Goal: Navigation & Orientation: Locate item on page

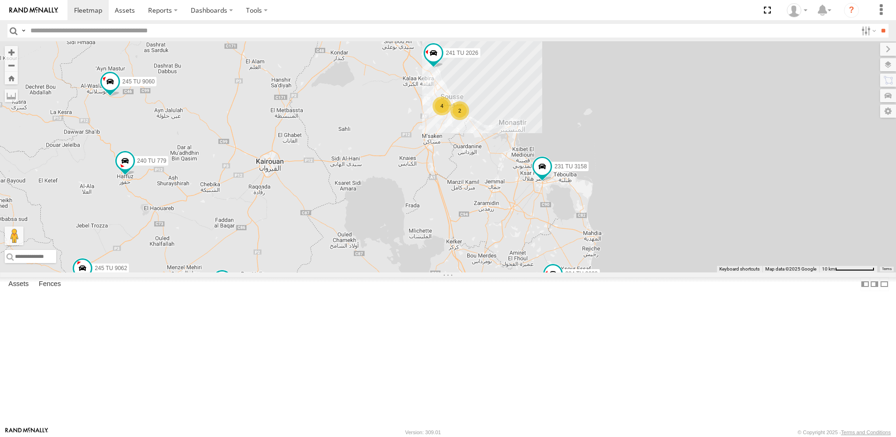
drag, startPoint x: 610, startPoint y: 184, endPoint x: 503, endPoint y: 248, distance: 125.3
click at [503, 248] on div "241 TU 2029 245 TU 4334 245 TU 9053 245 TU 9065 245 TU 9062 246 TU 8280 241 TU …" at bounding box center [448, 156] width 896 height 231
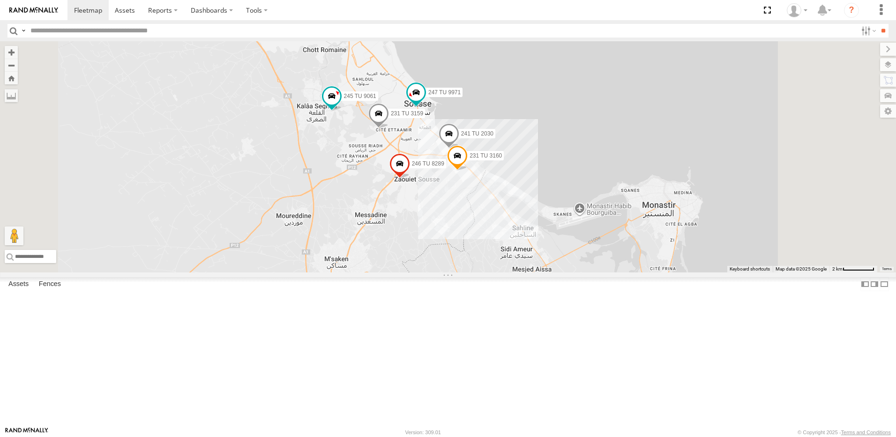
drag, startPoint x: 577, startPoint y: 184, endPoint x: 526, endPoint y: 291, distance: 119.2
click at [526, 272] on div "241 TU 2029 245 TU 4334 245 TU 9053 245 TU 9065 245 TU 9062 246 TU 8280 241 TU …" at bounding box center [448, 156] width 896 height 231
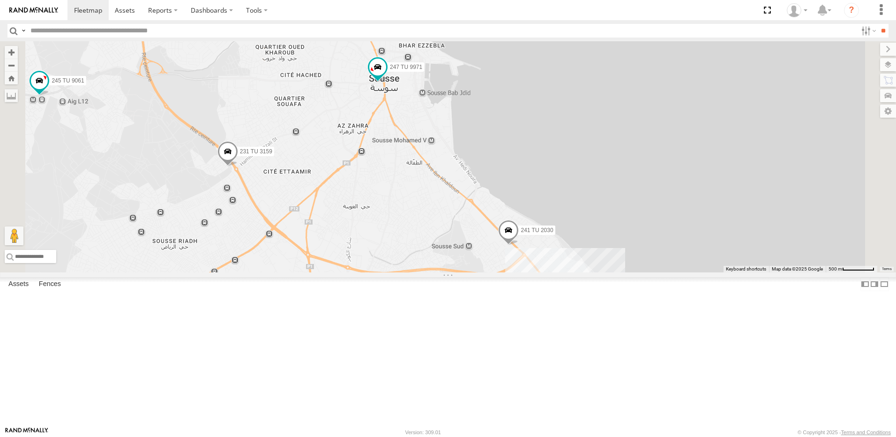
click at [519, 245] on span at bounding box center [508, 232] width 21 height 25
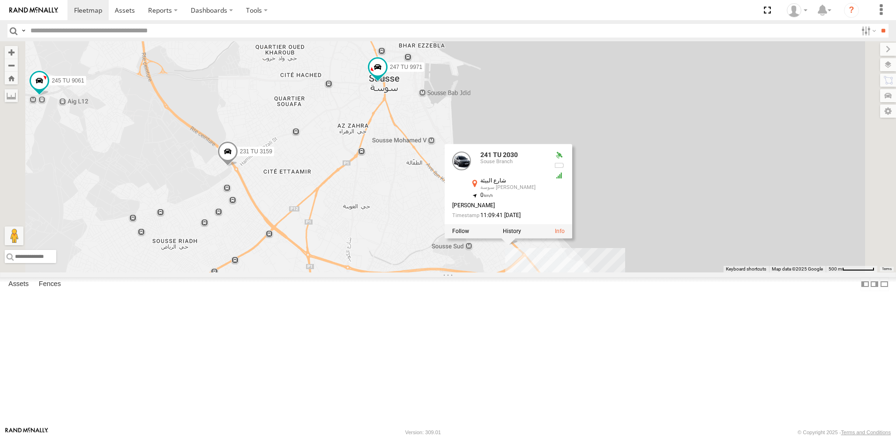
click at [607, 272] on div "241 TU 2029 245 TU 4334 245 TU 9053 245 TU 9065 245 TU 9062 246 TU 8280 241 TU …" at bounding box center [448, 156] width 896 height 231
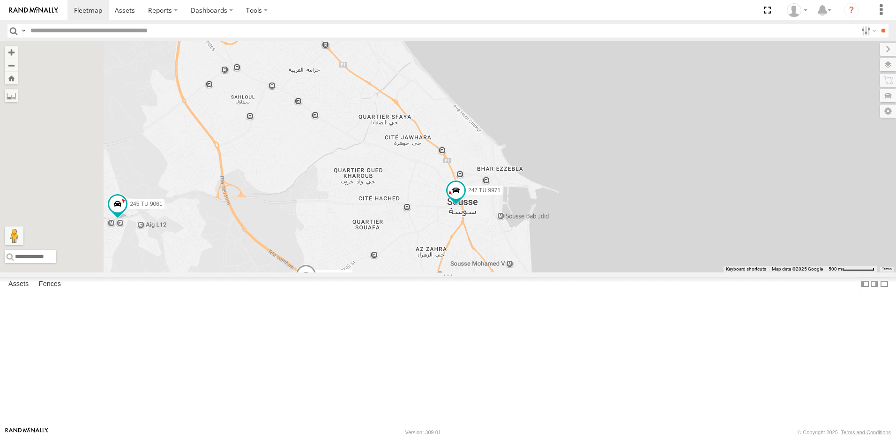
drag, startPoint x: 476, startPoint y: 187, endPoint x: 556, endPoint y: 311, distance: 148.0
click at [556, 272] on div "241 TU 2029 245 TU 4334 245 TU 9053 245 TU 9065 245 TU 9062 246 TU 8280 241 TU …" at bounding box center [448, 156] width 896 height 231
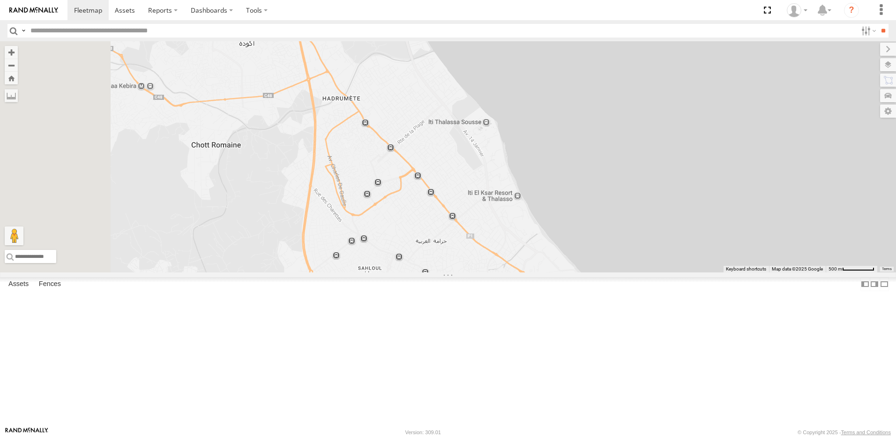
drag, startPoint x: 399, startPoint y: 253, endPoint x: 435, endPoint y: 164, distance: 96.0
click at [435, 164] on div "241 TU 2029 245 TU 4334 245 TU 9053 245 TU 9065 245 TU 9062 246 TU 8280 241 TU …" at bounding box center [448, 156] width 896 height 231
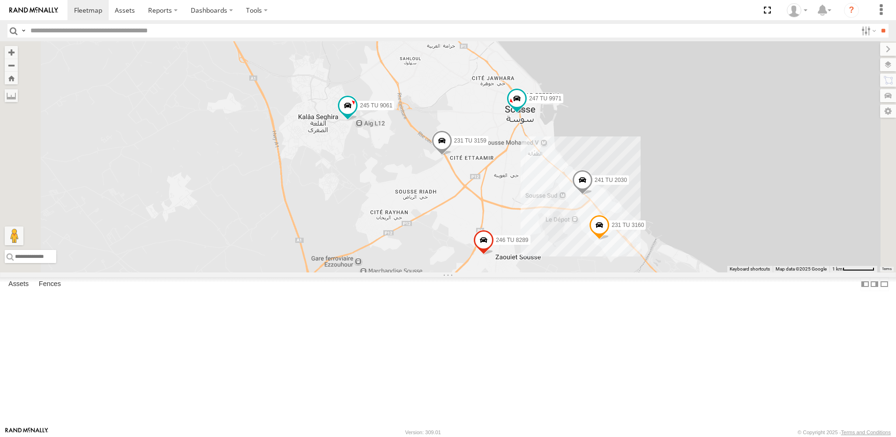
drag, startPoint x: 447, startPoint y: 255, endPoint x: 487, endPoint y: 269, distance: 42.5
click at [487, 269] on div "241 TU 2029 245 TU 4334 245 TU 9053 245 TU 9065 245 TU 9062 246 TU 8280 241 TU …" at bounding box center [448, 156] width 896 height 231
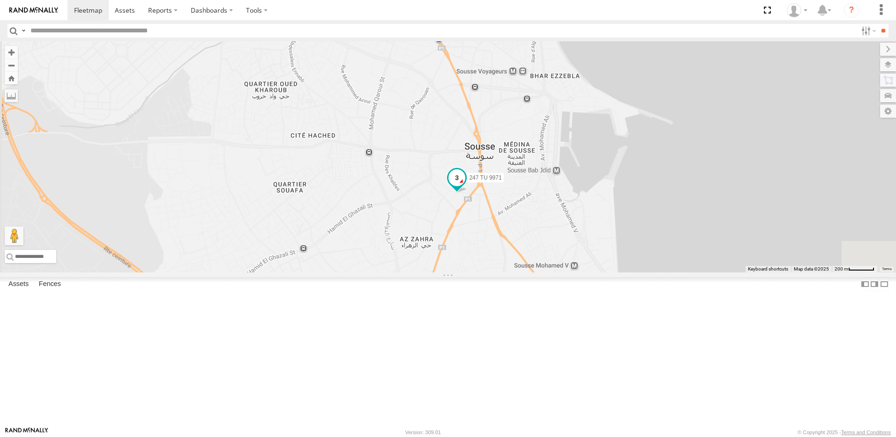
click at [465, 186] on span at bounding box center [456, 177] width 17 height 17
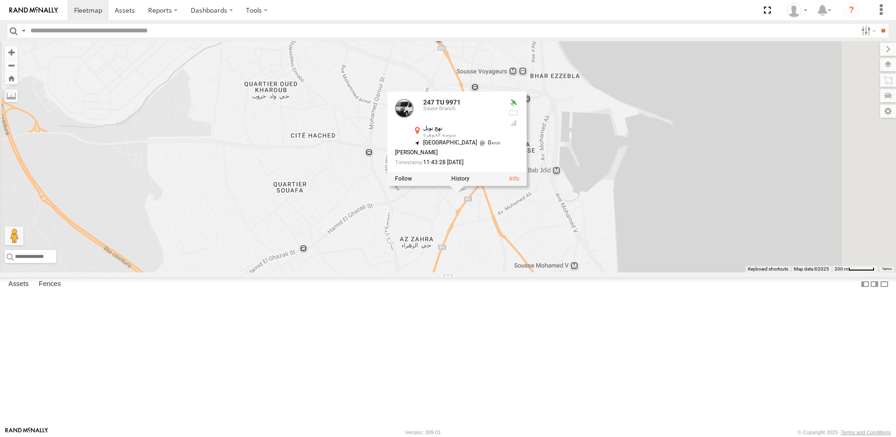
click at [589, 272] on div "241 TU 2030 231 TU 3159 241 TU 2026 245 TU 9061 231 TU 3160 247 TU 9971 246 TU …" at bounding box center [448, 156] width 896 height 231
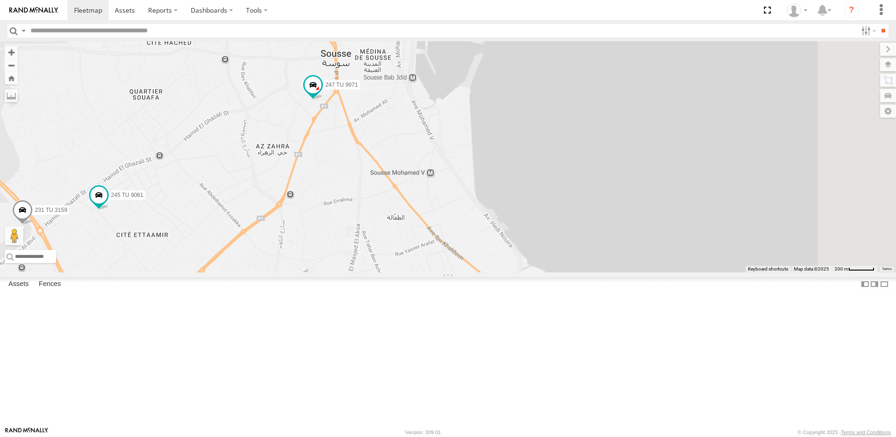
drag, startPoint x: 614, startPoint y: 310, endPoint x: 470, endPoint y: 218, distance: 170.6
click at [470, 218] on div "241 TU 2030 231 TU 3159 241 TU 2026 245 TU 9061 231 TU 3160 247 TU 9971 246 TU …" at bounding box center [448, 156] width 896 height 231
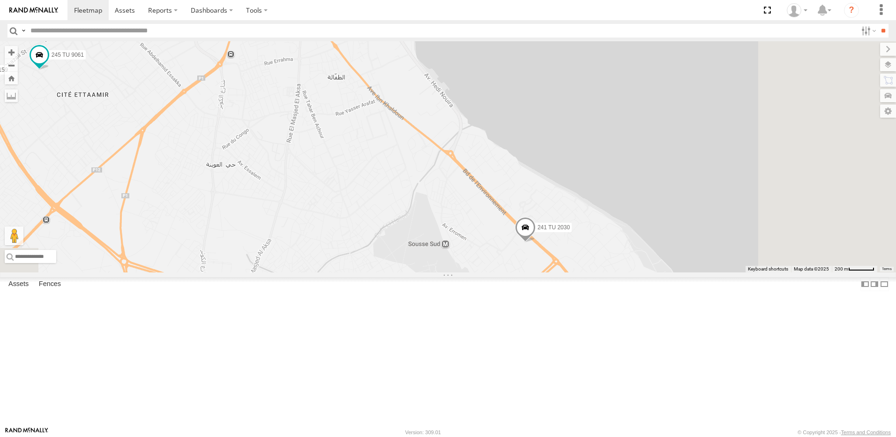
drag, startPoint x: 510, startPoint y: 190, endPoint x: 513, endPoint y: 179, distance: 11.1
click at [506, 176] on div "241 TU 2030 231 TU 3159 241 TU 2026 245 TU 9061 231 TU 3160 247 TU 9971 246 TU …" at bounding box center [448, 156] width 896 height 231
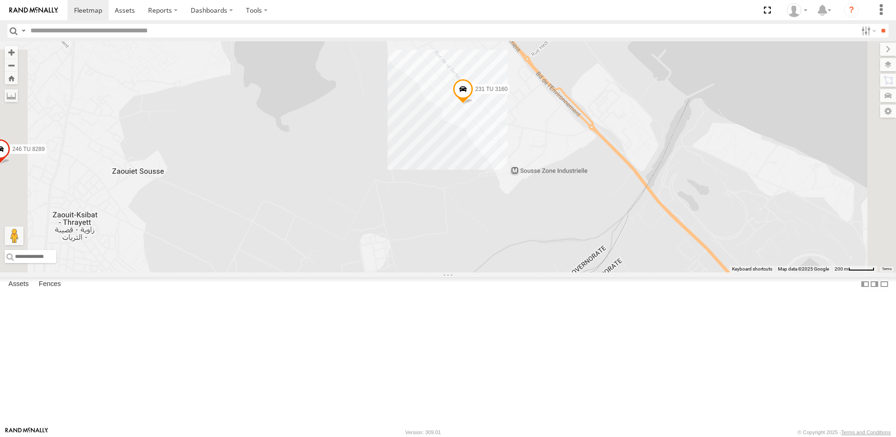
drag, startPoint x: 523, startPoint y: 179, endPoint x: 545, endPoint y: 247, distance: 72.2
click at [545, 249] on div "241 TU 2030 231 TU 3159 241 TU 2026 245 TU 9061 231 TU 3160 247 TU 9971 246 TU …" at bounding box center [448, 156] width 896 height 231
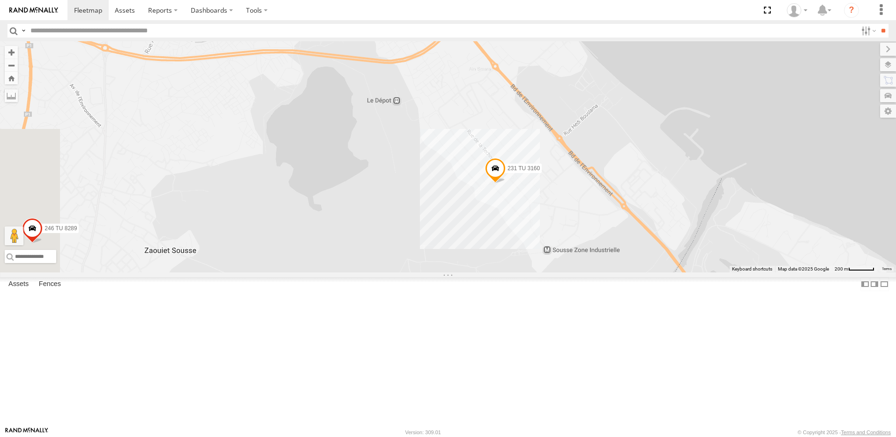
drag, startPoint x: 512, startPoint y: 160, endPoint x: 644, endPoint y: 313, distance: 202.0
click at [646, 272] on div "241 TU 2030 231 TU 3159 241 TU 2026 245 TU 9061 231 TU 3160 247 TU 9971 246 TU …" at bounding box center [448, 156] width 896 height 231
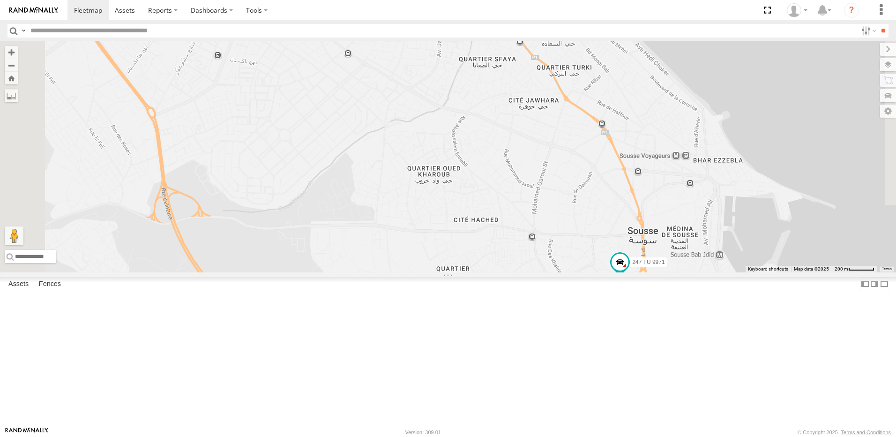
drag, startPoint x: 606, startPoint y: 207, endPoint x: 603, endPoint y: 334, distance: 127.0
click at [606, 272] on div "247 TU 9971" at bounding box center [448, 156] width 896 height 231
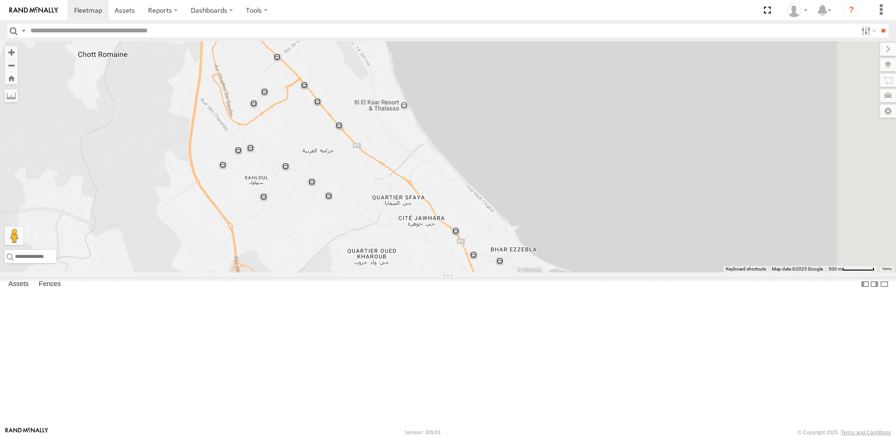
drag, startPoint x: 544, startPoint y: 289, endPoint x: 507, endPoint y: 211, distance: 86.1
click at [507, 211] on div "247 TU 9971 241 TU 2026" at bounding box center [448, 156] width 896 height 231
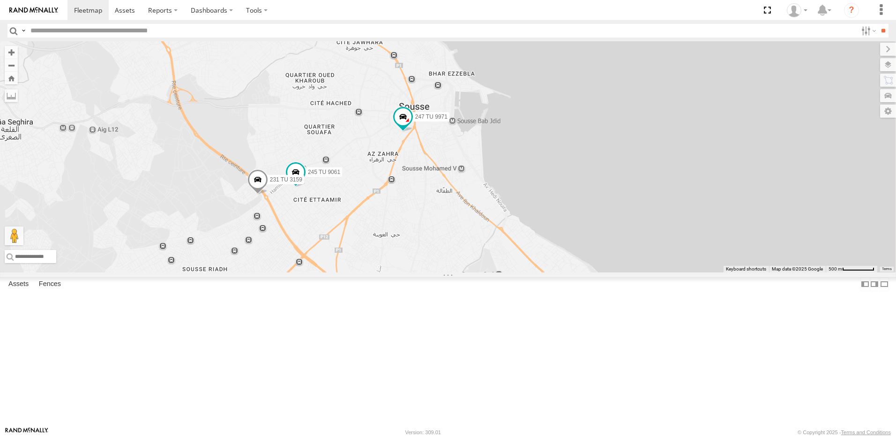
drag, startPoint x: 529, startPoint y: 252, endPoint x: 522, endPoint y: 227, distance: 25.8
click at [522, 227] on div "245 TU 9061 247 TU 9971 241 TU 2026 231 TU 3159" at bounding box center [448, 156] width 896 height 231
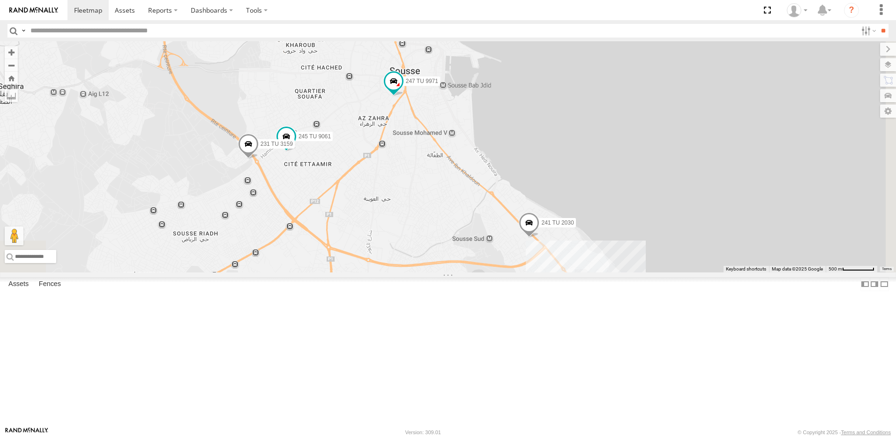
drag, startPoint x: 375, startPoint y: 283, endPoint x: 409, endPoint y: 252, distance: 46.4
click at [409, 253] on div "245 TU 9061 247 TU 9971 241 TU 2026 231 TU 3159 241 TU 2030 231 TU 3160" at bounding box center [448, 156] width 896 height 231
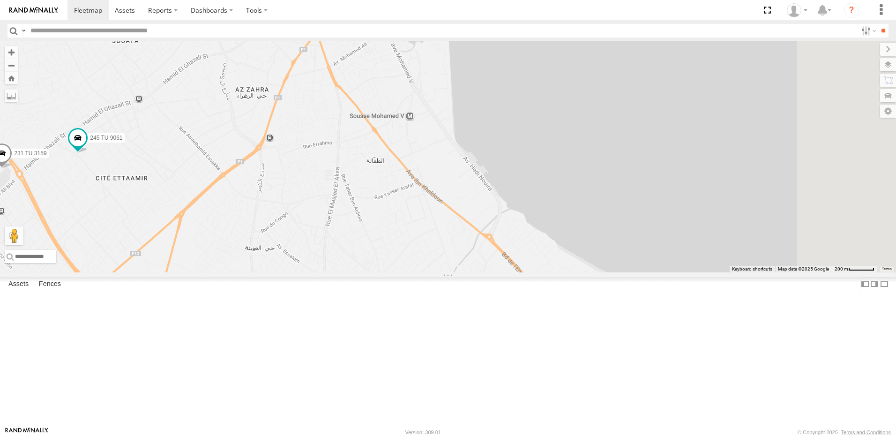
drag, startPoint x: 639, startPoint y: 158, endPoint x: 487, endPoint y: 75, distance: 172.7
click at [487, 75] on div "241 TU 2030 231 TU 3159 245 TU 9061 231 TU 3160 247 TU 9971 246 TU 8289" at bounding box center [448, 156] width 896 height 231
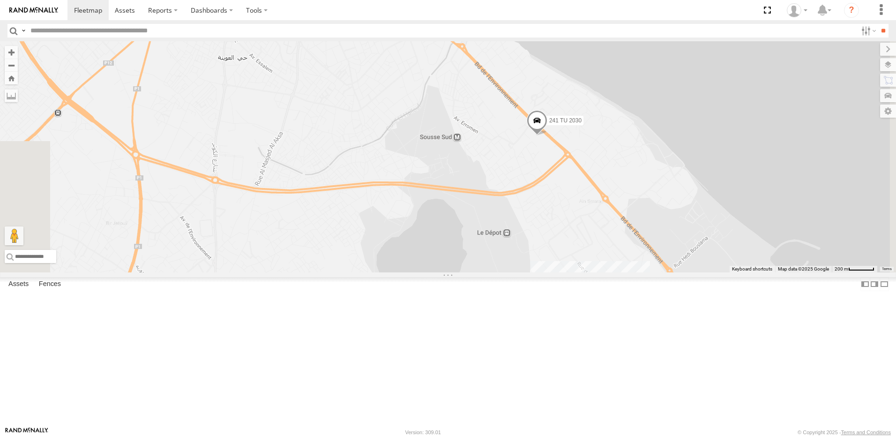
click at [536, 192] on div "241 TU 2030 231 TU 3159 245 TU 9061 231 TU 3160 247 TU 9971 246 TU 8289" at bounding box center [448, 156] width 896 height 231
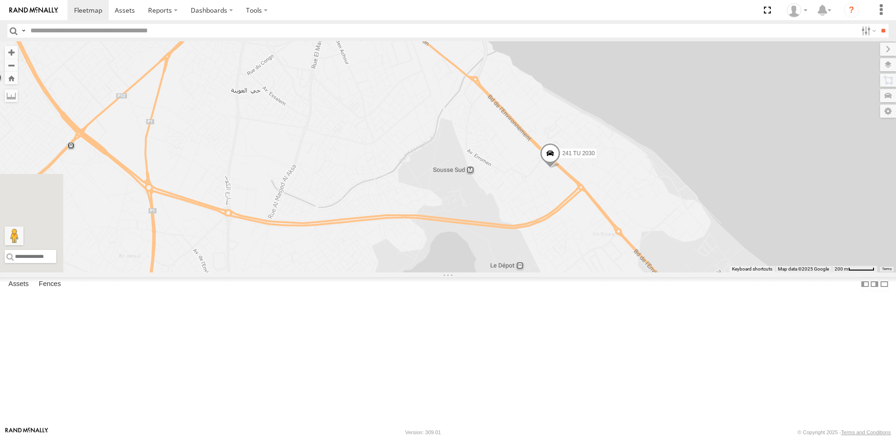
drag, startPoint x: 516, startPoint y: 208, endPoint x: 525, endPoint y: 246, distance: 38.5
click at [525, 242] on div "241 TU 2030 231 TU 3159 245 TU 9061 231 TU 3160 247 TU 9971 246 TU 8289" at bounding box center [448, 156] width 896 height 231
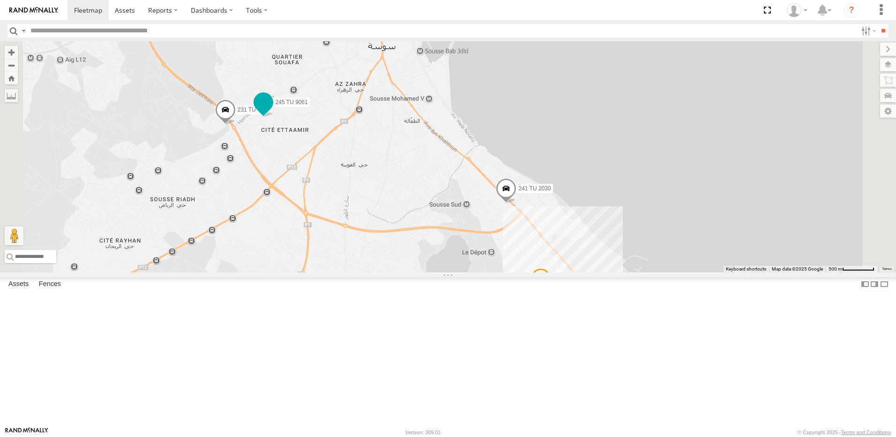
click at [272, 110] on span at bounding box center [263, 101] width 17 height 17
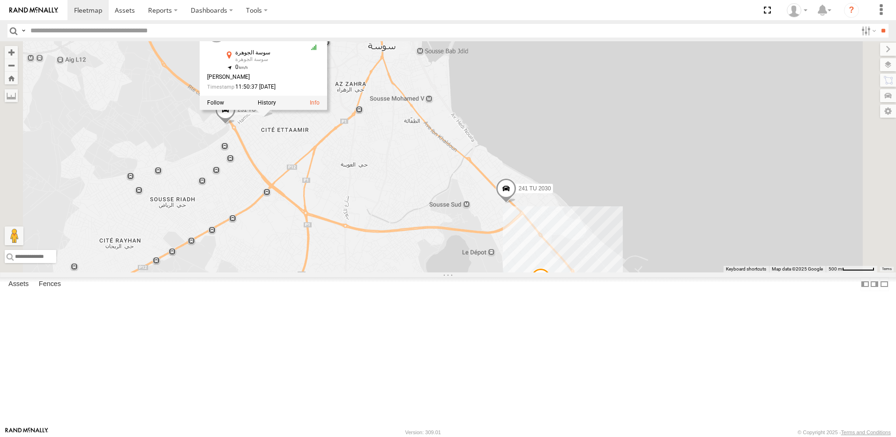
click at [497, 258] on div "241 TU 2030 231 TU 3159 245 TU 9061 231 TU 3160 247 TU 9971 246 TU 8289 245 TU …" at bounding box center [448, 156] width 896 height 231
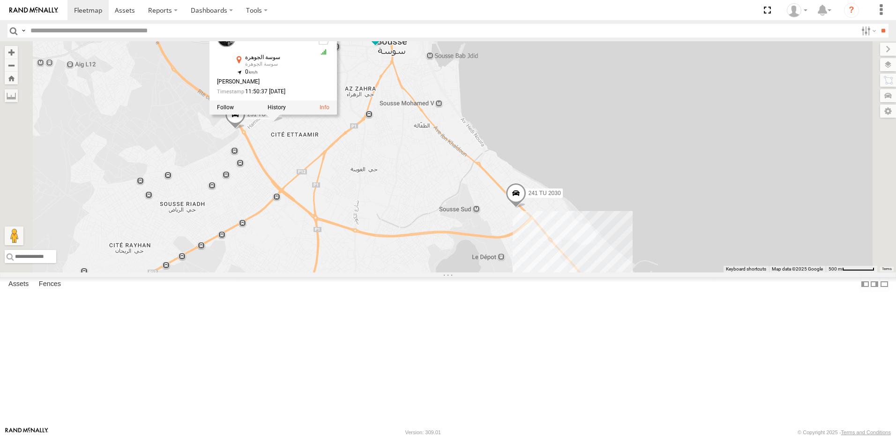
click at [414, 272] on div "241 TU 2030 231 TU 3159 245 TU 9061 231 TU 3160 247 TU 9971 246 TU 8289 245 TU …" at bounding box center [448, 156] width 896 height 231
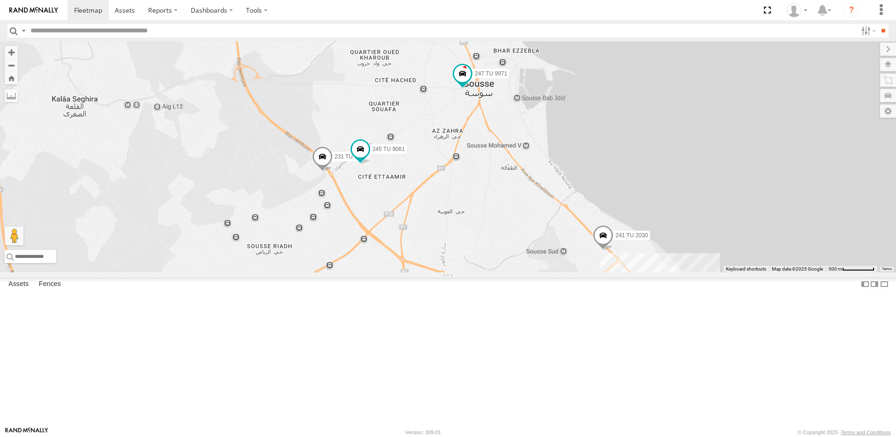
drag, startPoint x: 480, startPoint y: 251, endPoint x: 507, endPoint y: 251, distance: 27.2
click at [507, 251] on div "241 TU 2030 231 TU 3159 245 TU 9061 231 TU 3160 247 TU 9971 246 TU 8289" at bounding box center [448, 156] width 896 height 231
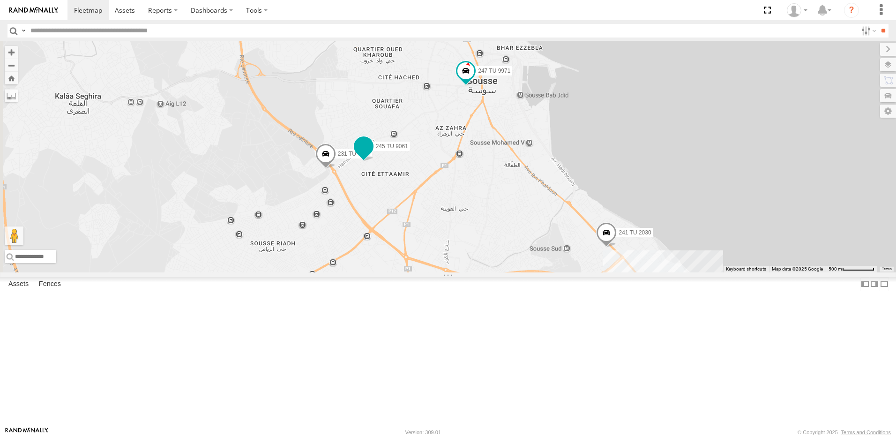
click at [372, 154] on span at bounding box center [363, 145] width 17 height 17
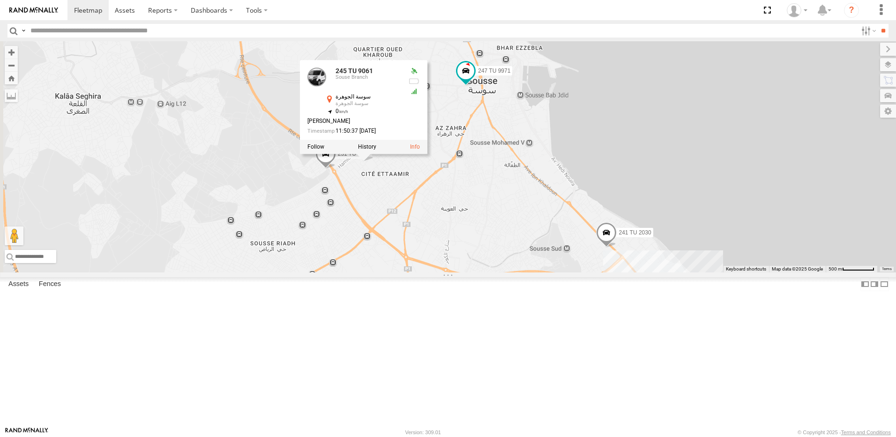
click at [497, 260] on div "241 TU 2030 231 TU 3159 245 TU 9061 231 TU 3160 247 TU 9971 246 TU 8289 245 TU …" at bounding box center [448, 156] width 896 height 231
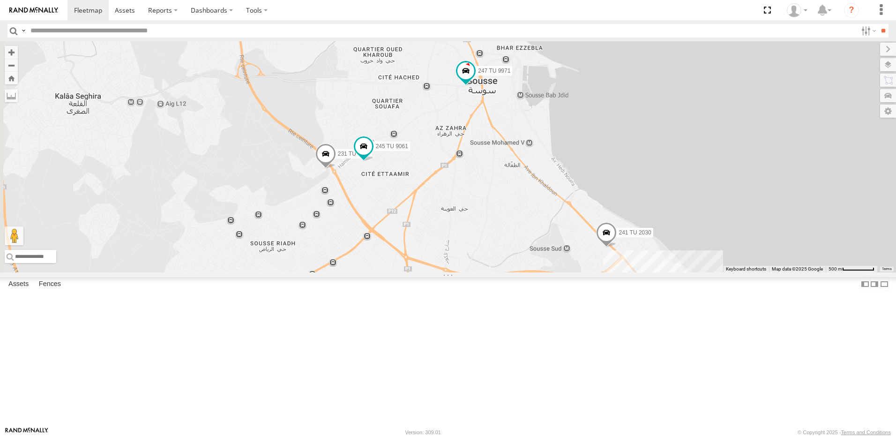
click at [336, 169] on span at bounding box center [325, 155] width 21 height 25
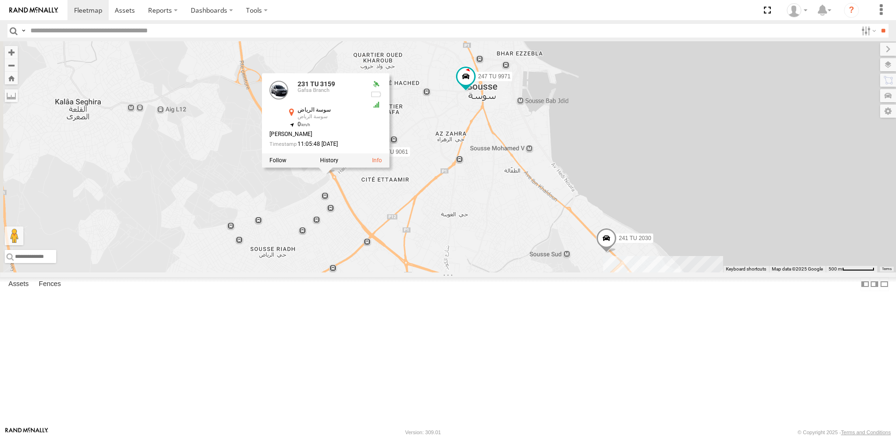
click at [449, 272] on div "241 TU 2030 231 TU 3159 245 TU 9061 231 TU 3160 247 TU 9971 246 TU 8289 [GEOGRA…" at bounding box center [448, 156] width 896 height 231
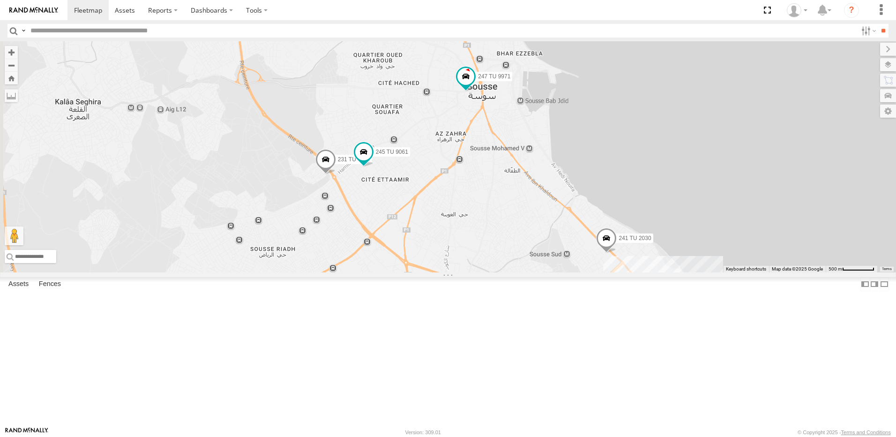
click at [474, 259] on div "241 TU 2030 231 TU 3159 245 TU 9061 231 TU 3160 247 TU 9971 246 TU 8289" at bounding box center [448, 156] width 896 height 231
drag, startPoint x: 482, startPoint y: 292, endPoint x: 484, endPoint y: 273, distance: 18.9
click at [484, 272] on div "241 TU 2030 231 TU 3159 245 TU 9061 231 TU 3160 247 TU 9971 246 TU 8289" at bounding box center [448, 156] width 896 height 231
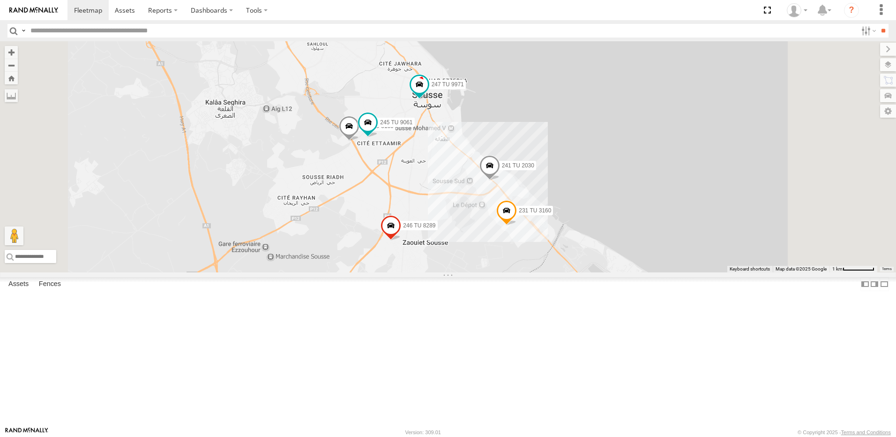
drag, startPoint x: 508, startPoint y: 354, endPoint x: 526, endPoint y: 266, distance: 89.3
click at [524, 269] on div "241 TU 2030 231 TU 3159 245 TU 9061 231 TU 3160 247 TU 9971 246 TU 8289" at bounding box center [448, 156] width 896 height 231
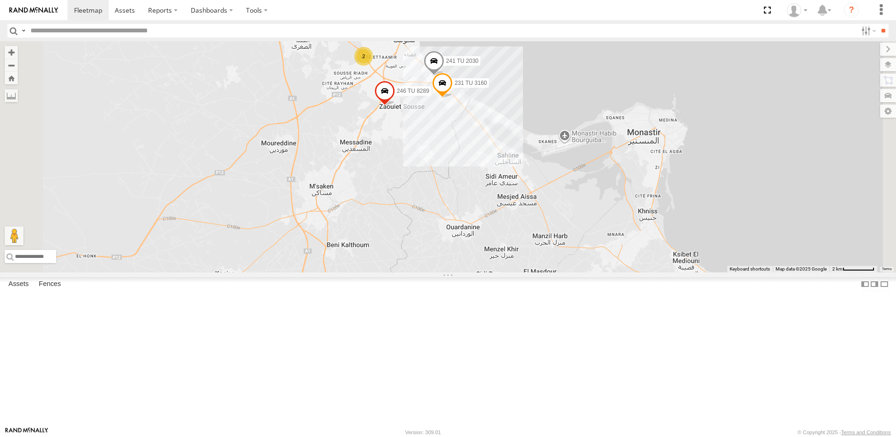
drag, startPoint x: 644, startPoint y: 228, endPoint x: 609, endPoint y: 197, distance: 46.9
click at [609, 197] on div "241 TU 2030 231 TU 3160 247 TU 9971 246 TU 8289 2 241 TU 2026" at bounding box center [448, 156] width 896 height 231
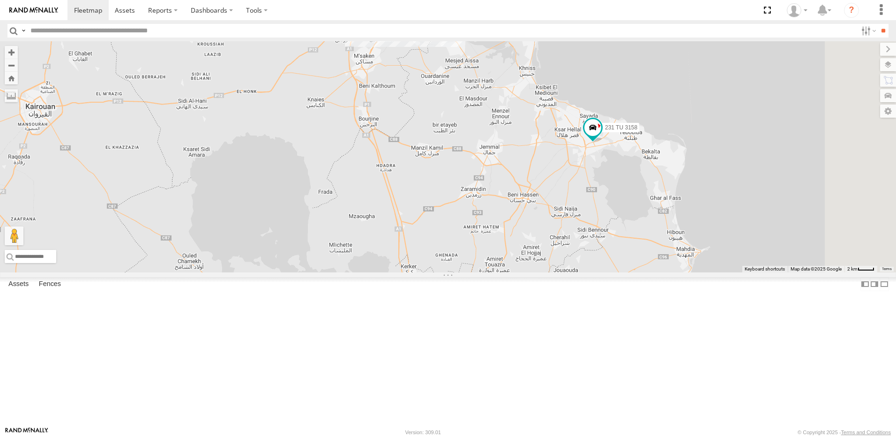
drag, startPoint x: 600, startPoint y: 286, endPoint x: 558, endPoint y: 194, distance: 100.9
click at [558, 194] on div "247 TU 9971 246 TU 8289 241 TU 2026 231 TU 3158 2 2" at bounding box center [448, 156] width 896 height 231
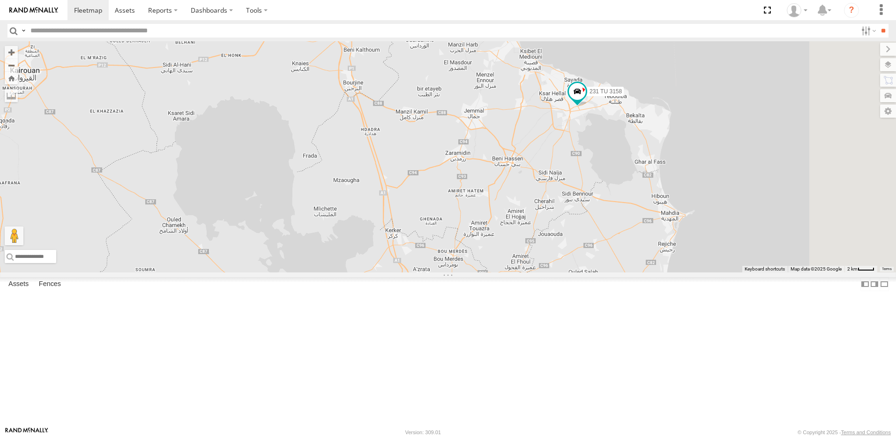
drag, startPoint x: 595, startPoint y: 276, endPoint x: 578, endPoint y: 188, distance: 89.8
click at [579, 189] on div "247 TU 9971 246 TU 8289 241 TU 2026 231 TU 3158 2 2 234 TU 2630 245 TU 9064" at bounding box center [448, 156] width 896 height 231
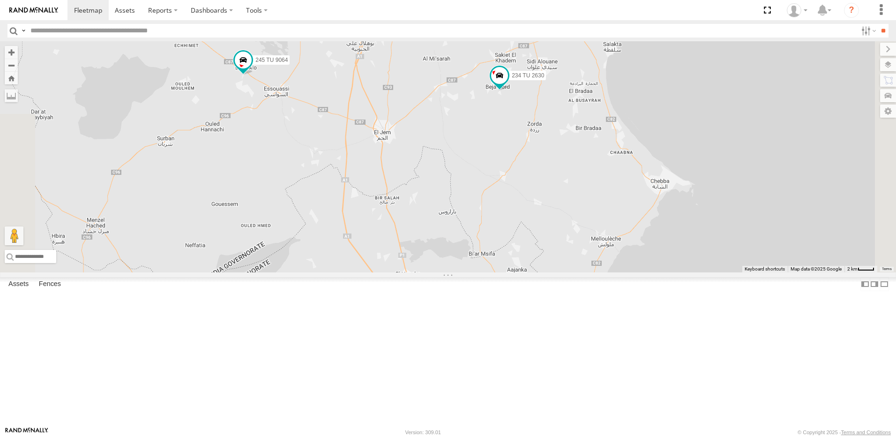
drag, startPoint x: 576, startPoint y: 187, endPoint x: 581, endPoint y: 232, distance: 44.8
click at [581, 232] on div "247 TU 9971 246 TU 8289 241 TU 2026 231 TU 3158 2 2 234 TU 2630 245 TU 9064" at bounding box center [448, 156] width 896 height 231
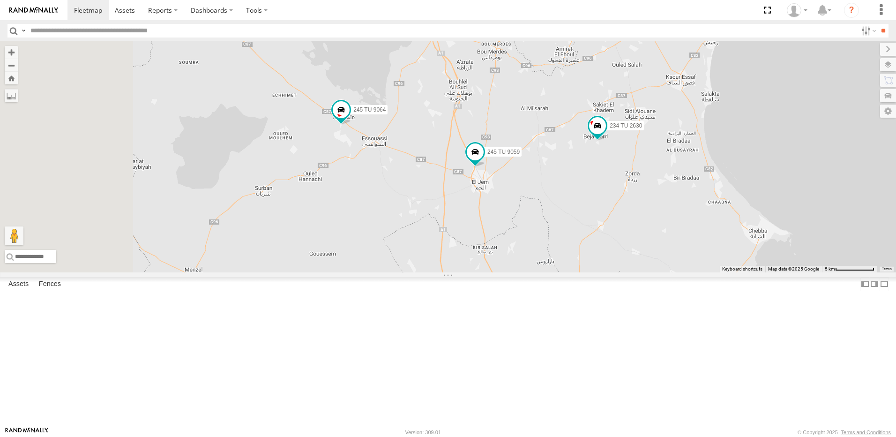
drag, startPoint x: 468, startPoint y: 246, endPoint x: 603, endPoint y: 268, distance: 136.3
click at [603, 268] on div "247 TU 9971 246 TU 8289 241 TU 2026 231 TU 3158 234 TU 2630 245 TU 9064 245 TU …" at bounding box center [448, 156] width 896 height 231
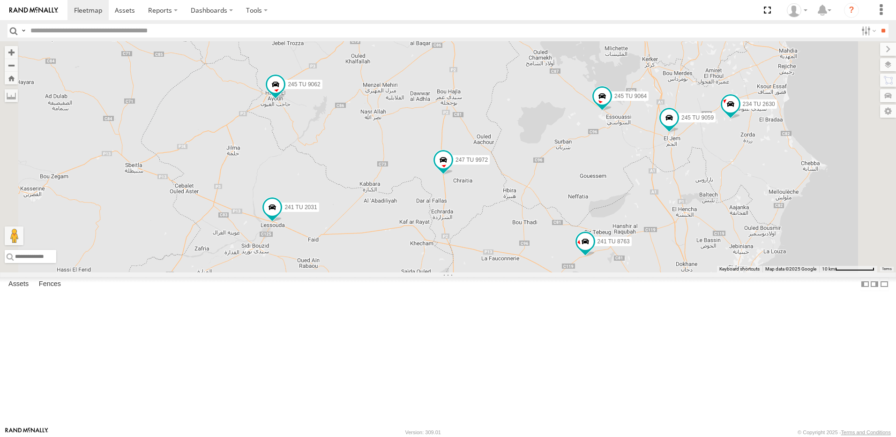
drag, startPoint x: 587, startPoint y: 366, endPoint x: 588, endPoint y: 285, distance: 80.6
click at [588, 272] on div "241 TU 2026 231 TU 3158 234 TU 2630 245 TU 9064 245 TU 9059 247 TU 9972 2 4 241…" at bounding box center [448, 156] width 896 height 231
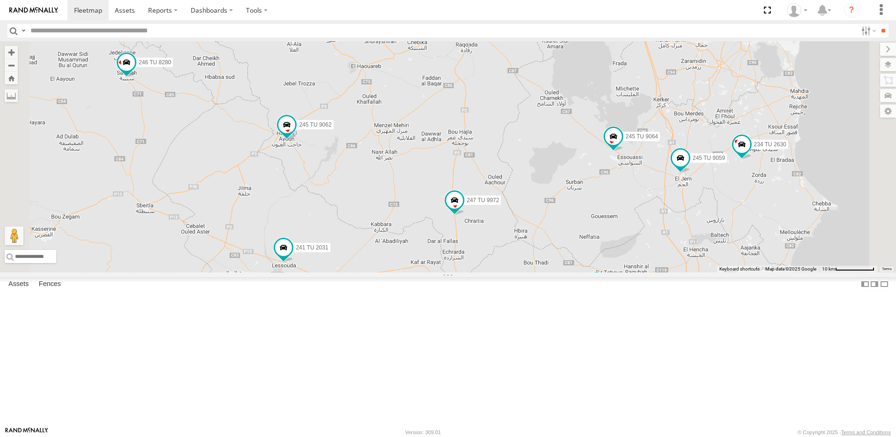
drag, startPoint x: 467, startPoint y: 150, endPoint x: 483, endPoint y: 207, distance: 59.1
click at [477, 205] on div "241 TU 2026 231 TU 3158 234 TU 2630 245 TU 9064 245 TU 9059 247 TU 9972 2 4 241…" at bounding box center [448, 156] width 896 height 231
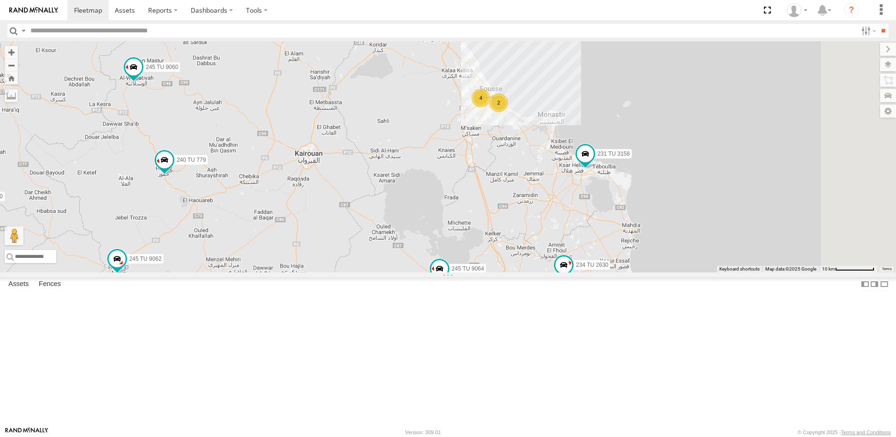
drag, startPoint x: 763, startPoint y: 183, endPoint x: 592, endPoint y: 312, distance: 214.2
click at [592, 272] on div "234 TU 2630 241 TU 8763 245 TU 9062 246 TU 8280 241 TU 2031 245 TU 9060 240 TU …" at bounding box center [448, 156] width 896 height 231
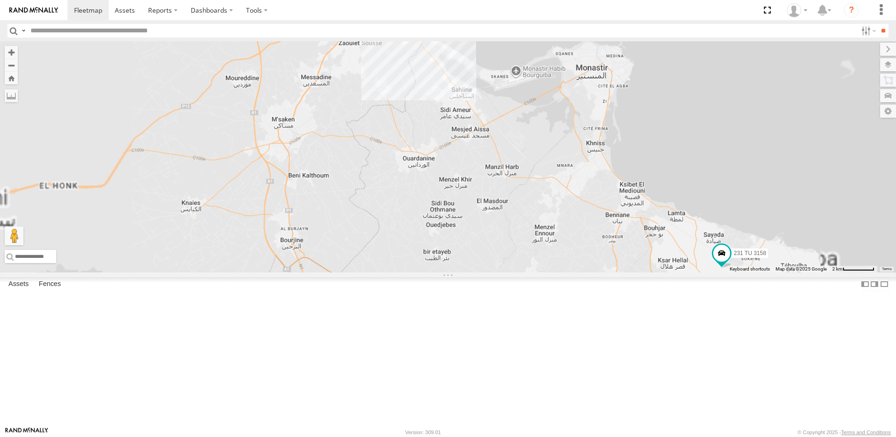
drag, startPoint x: 590, startPoint y: 215, endPoint x: 619, endPoint y: 355, distance: 143.4
click at [616, 272] on div "234 TU 2630 241 TU 8763 245 TU 9062 246 TU 8280 241 TU 2031 245 TU 9060 240 TU …" at bounding box center [448, 156] width 896 height 231
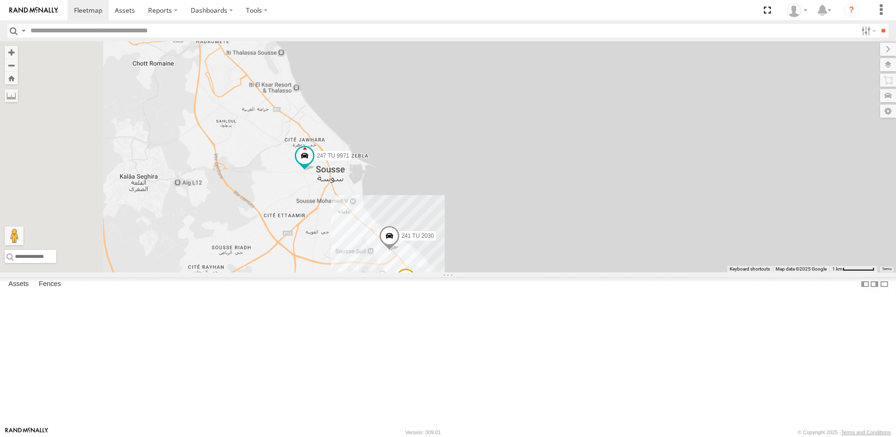
drag, startPoint x: 566, startPoint y: 287, endPoint x: 580, endPoint y: 360, distance: 74.8
click at [580, 272] on div "234 TU 2630 241 TU 8763 245 TU 9062 246 TU 8280 241 TU 2031 245 TU 9060 240 TU …" at bounding box center [448, 156] width 896 height 231
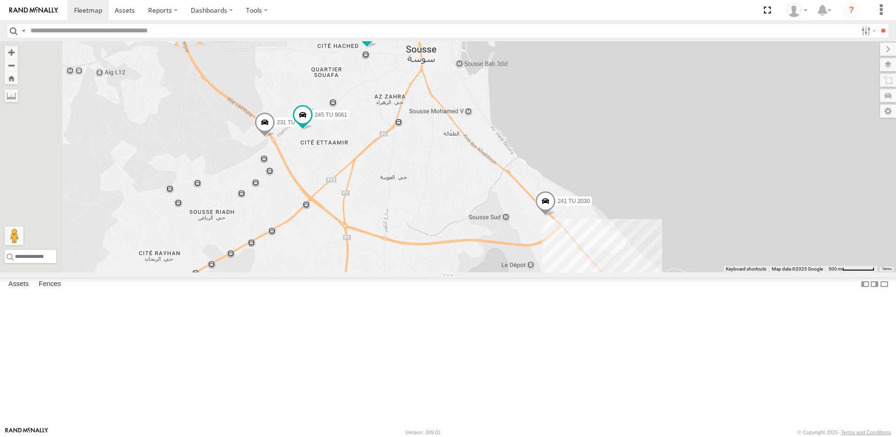
drag, startPoint x: 444, startPoint y: 308, endPoint x: 555, endPoint y: 184, distance: 167.2
click at [555, 184] on div "234 TU 2630 241 TU 8763 245 TU 9062 246 TU 8280 241 TU 2031 245 TU 9060 240 TU …" at bounding box center [448, 156] width 896 height 231
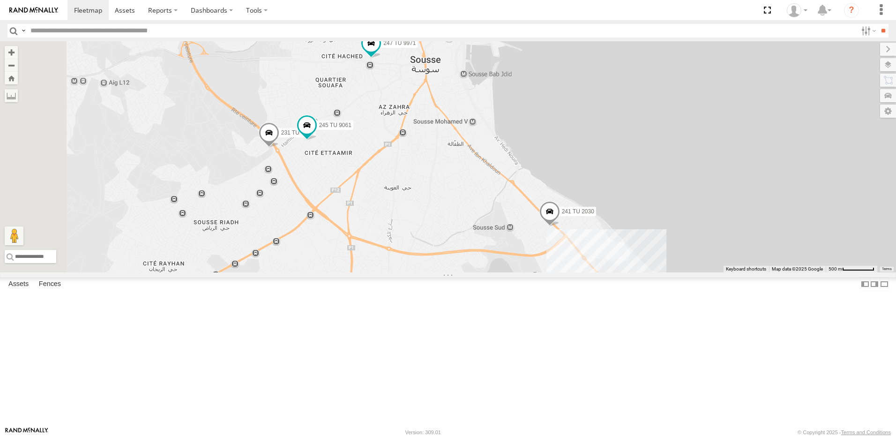
drag, startPoint x: 562, startPoint y: 213, endPoint x: 599, endPoint y: 313, distance: 107.2
click at [601, 272] on div "234 TU 2630 241 TU 8763 245 TU 9062 246 TU 8280 241 TU 2031 245 TU 9060 240 TU …" at bounding box center [448, 156] width 896 height 231
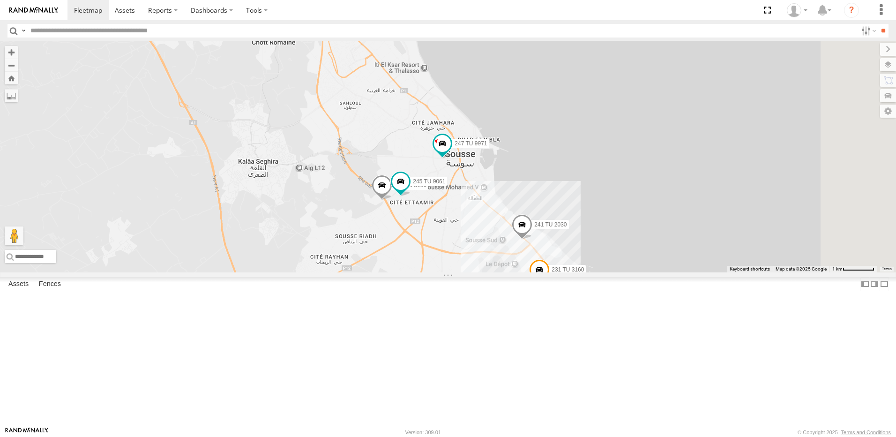
drag, startPoint x: 468, startPoint y: 334, endPoint x: 471, endPoint y: 343, distance: 9.8
click at [471, 272] on div "241 TU 2030 231 TU 3159 245 TU 9061 231 TU 3160 247 TU 9971 246 TU 8289" at bounding box center [448, 156] width 896 height 231
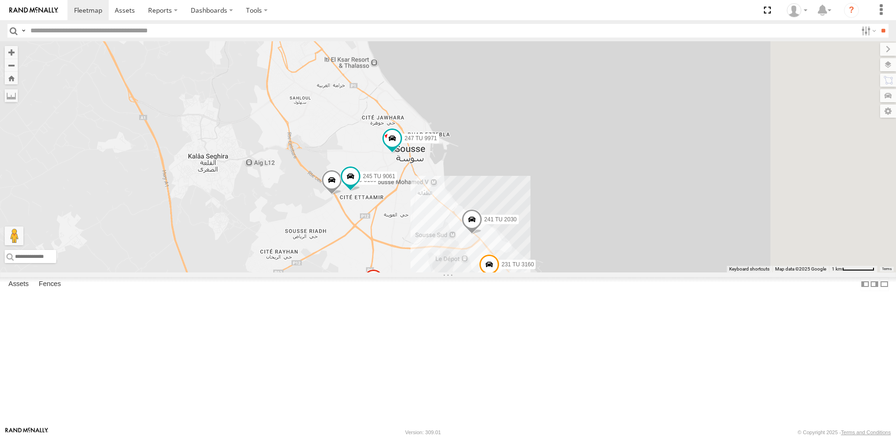
drag, startPoint x: 585, startPoint y: 324, endPoint x: 521, endPoint y: 281, distance: 77.2
click at [521, 272] on div "241 TU 2030 231 TU 3159 245 TU 9061 231 TU 3160 247 TU 9971 246 TU 8289" at bounding box center [448, 156] width 896 height 231
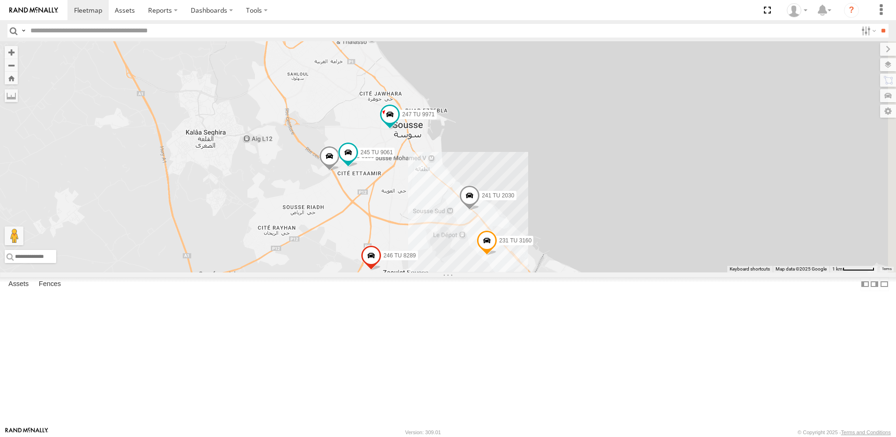
drag, startPoint x: 565, startPoint y: 357, endPoint x: 541, endPoint y: 312, distance: 50.1
click at [541, 272] on div "241 TU 2030 231 TU 3159 245 TU 9061 231 TU 3160 247 TU 9971 246 TU 8289" at bounding box center [448, 156] width 896 height 231
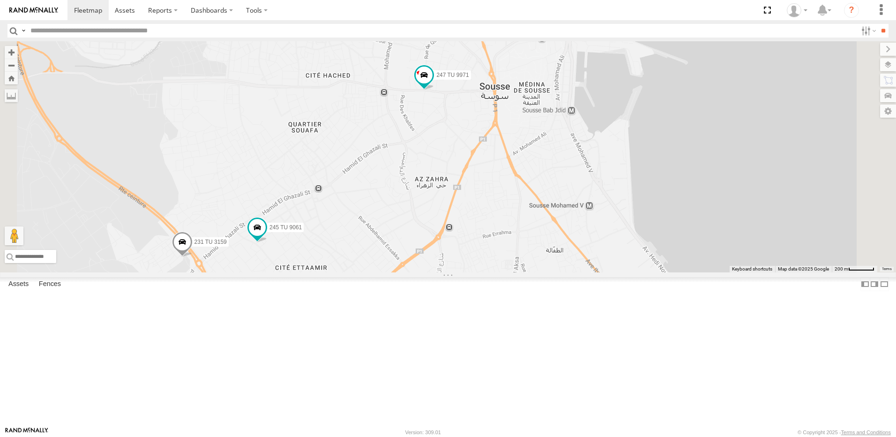
drag, startPoint x: 453, startPoint y: 185, endPoint x: 538, endPoint y: 209, distance: 88.1
click at [507, 223] on div "241 TU 2030 231 TU 3159 245 TU 9061 231 TU 3160 247 TU 9971 246 TU 8289" at bounding box center [448, 156] width 896 height 231
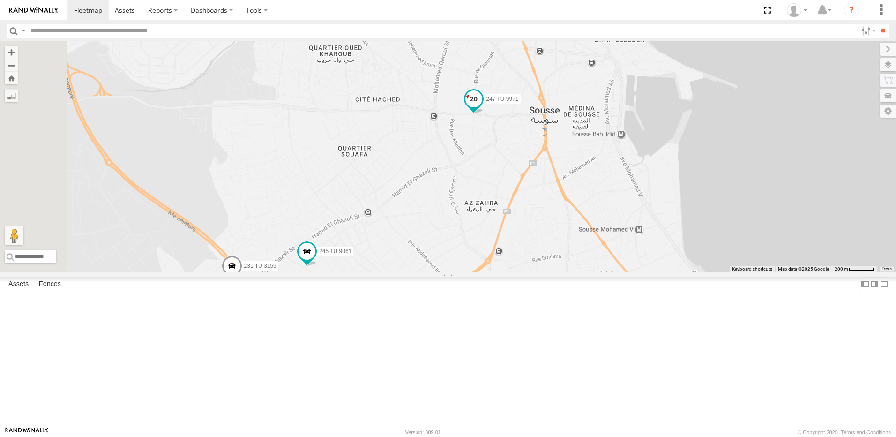
click at [482, 107] on span at bounding box center [473, 98] width 17 height 17
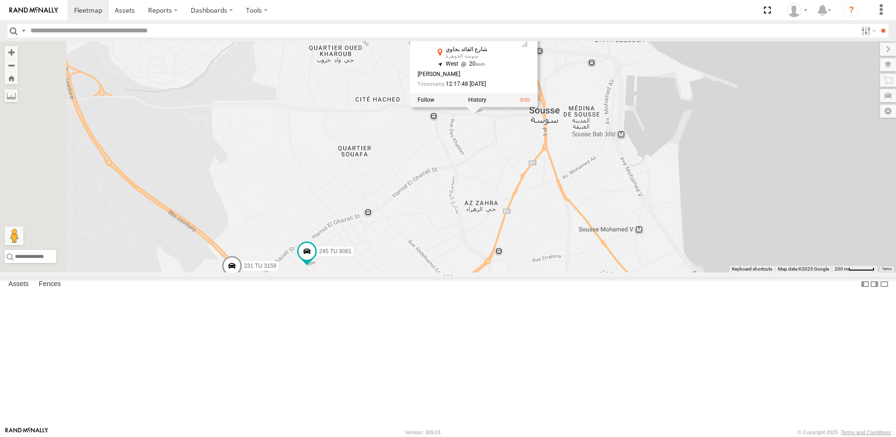
click at [630, 222] on div "241 TU 2030 231 TU 3159 245 TU 9061 231 TU 3160 247 TU 9971 246 TU 8289 [GEOGRA…" at bounding box center [448, 156] width 896 height 231
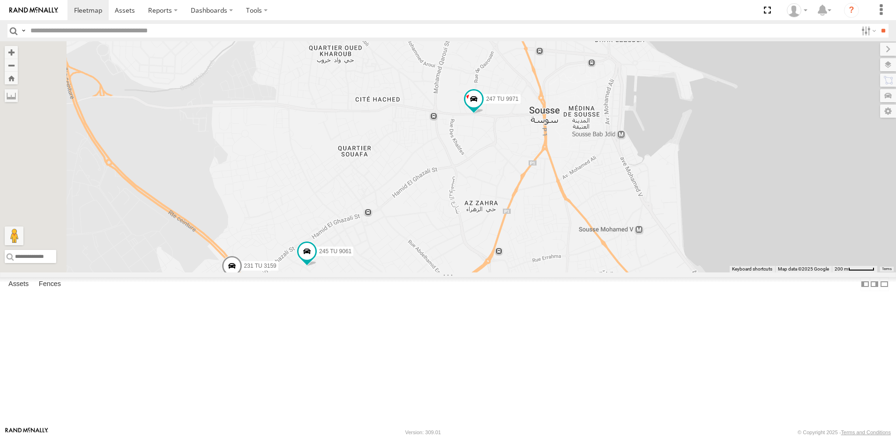
click at [459, 228] on div "241 TU 2030 231 TU 3159 245 TU 9061 231 TU 3160 247 TU 9971 246 TU 8289" at bounding box center [448, 156] width 896 height 231
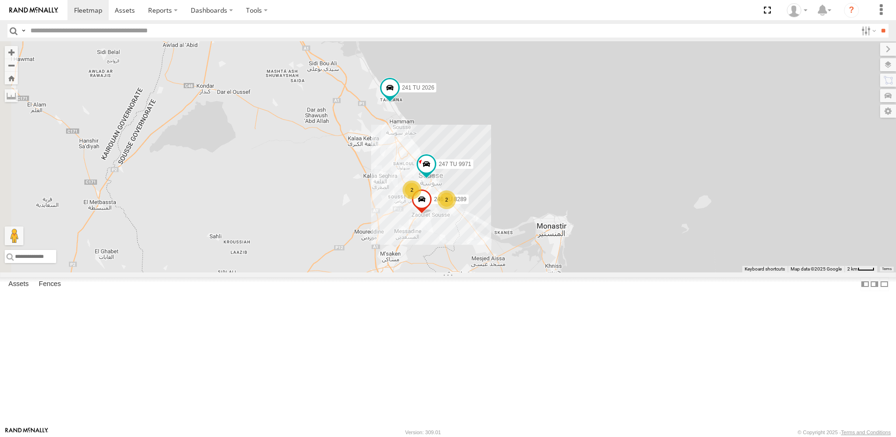
drag, startPoint x: 389, startPoint y: 231, endPoint x: 417, endPoint y: 108, distance: 126.2
click at [417, 108] on div "247 TU 9971 246 TU 8289 2 2 241 TU 2026 231 TU 3158" at bounding box center [448, 156] width 896 height 231
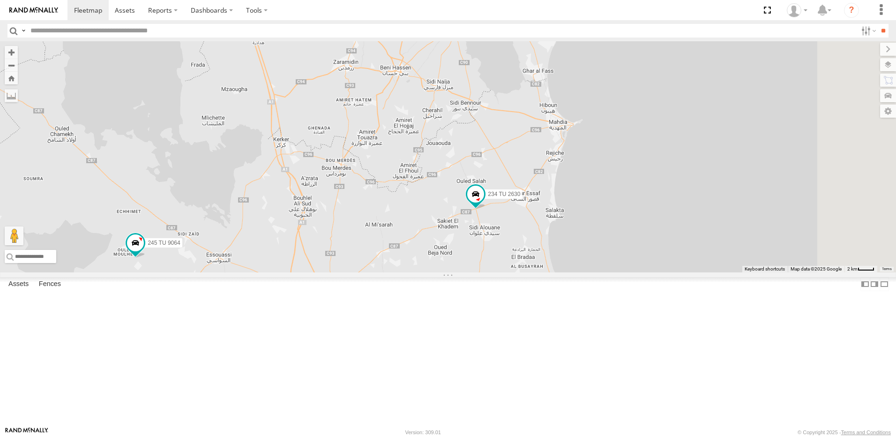
drag, startPoint x: 496, startPoint y: 242, endPoint x: 509, endPoint y: 178, distance: 66.1
click at [509, 178] on div "247 TU 9971 246 TU 8289 2 2 241 TU 2026 231 TU 3158 234 TU 2630 245 TU 9064 245…" at bounding box center [448, 156] width 896 height 231
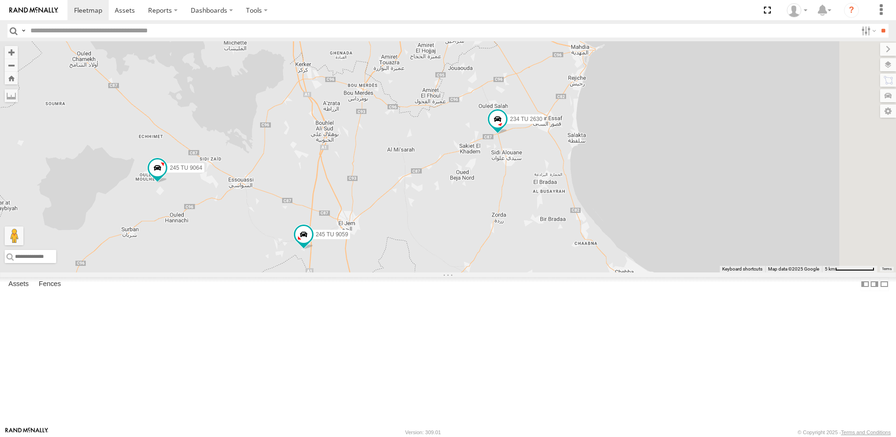
drag, startPoint x: 600, startPoint y: 251, endPoint x: 571, endPoint y: 242, distance: 30.1
click at [599, 251] on div "247 TU 9971 246 TU 8289 2 2 241 TU 2026 231 TU 3158 234 TU 2630 245 TU 9064 245…" at bounding box center [448, 156] width 896 height 231
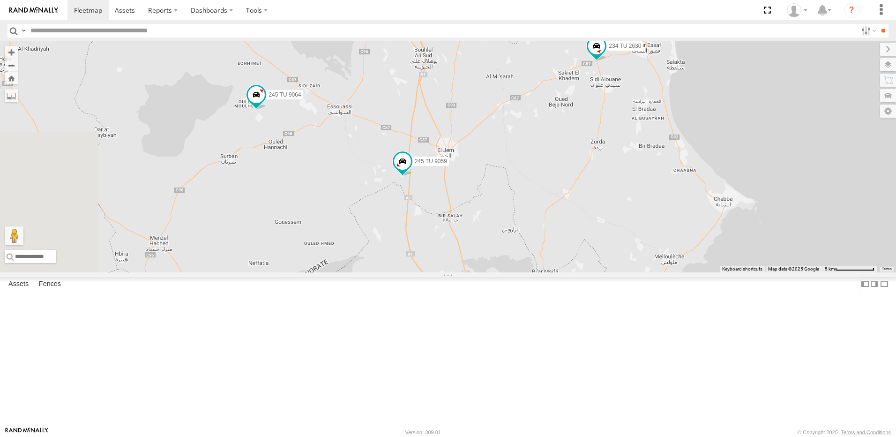
drag, startPoint x: 389, startPoint y: 306, endPoint x: 489, endPoint y: 232, distance: 124.2
click at [489, 232] on div "247 TU 9971 246 TU 8289 2 2 241 TU 2026 231 TU 3158 234 TU 2630 245 TU 9064 245…" at bounding box center [448, 156] width 896 height 231
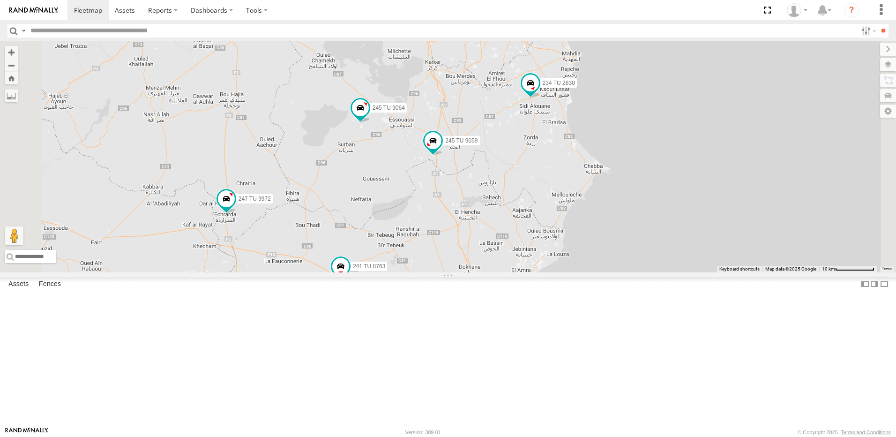
drag, startPoint x: 383, startPoint y: 286, endPoint x: 433, endPoint y: 277, distance: 51.4
click at [433, 272] on div "247 TU 9971 246 TU 8289 241 TU 2026 231 TU 3158 234 TU 2630 245 TU 9064 245 TU …" at bounding box center [448, 156] width 896 height 231
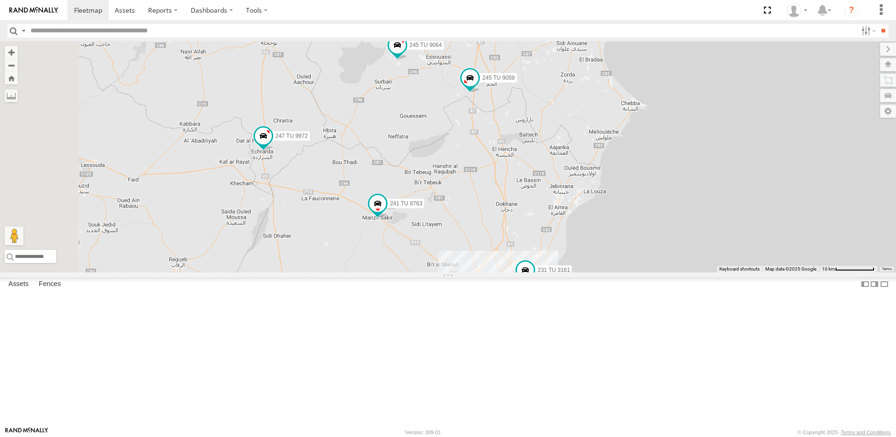
drag, startPoint x: 438, startPoint y: 254, endPoint x: 444, endPoint y: 241, distance: 14.7
click at [444, 241] on div "247 TU 9971 246 TU 8289 241 TU 2026 231 TU 3158 234 TU 2630 245 TU 9064 245 TU …" at bounding box center [448, 156] width 896 height 231
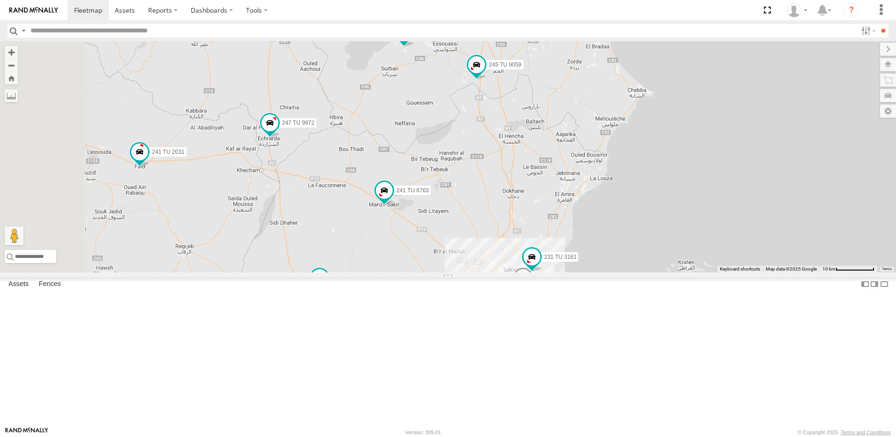
click at [490, 263] on div "247 TU 9971 246 TU 8289 241 TU 2026 231 TU 3158 234 TU 2630 245 TU 9064 245 TU …" at bounding box center [448, 156] width 896 height 231
click at [488, 269] on div "247 TU 9971 246 TU 8289 241 TU 2026 231 TU 3158 234 TU 2630 245 TU 9064 245 TU …" at bounding box center [448, 156] width 896 height 231
click at [393, 198] on span at bounding box center [384, 189] width 17 height 17
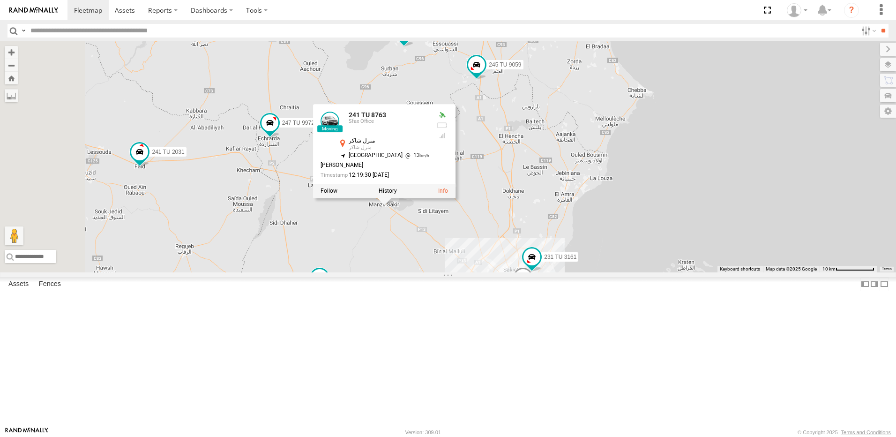
click at [462, 272] on div "247 TU 9971 246 TU 8289 241 TU 2026 231 TU 3158 234 TU 2630 245 TU 9064 245 TU …" at bounding box center [448, 156] width 896 height 231
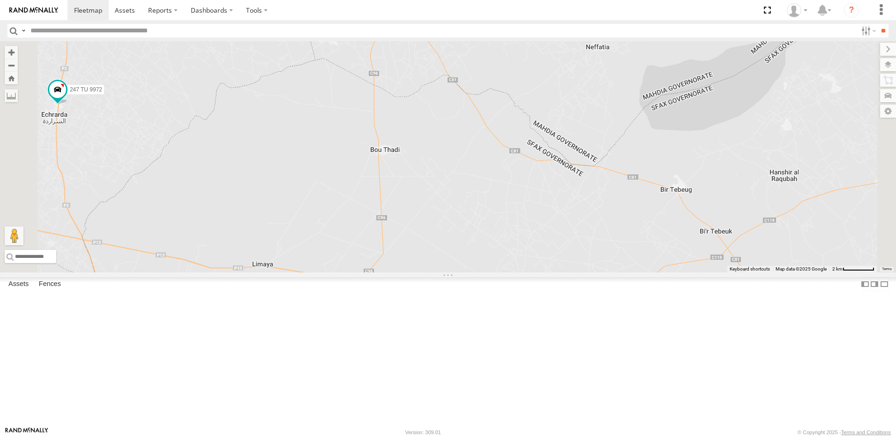
drag, startPoint x: 476, startPoint y: 261, endPoint x: 471, endPoint y: 186, distance: 75.1
click at [471, 186] on div "247 TU 9971 246 TU 8289 241 TU 2026 231 TU 3158 234 TU 2630 245 TU 9064 245 TU …" at bounding box center [448, 156] width 896 height 231
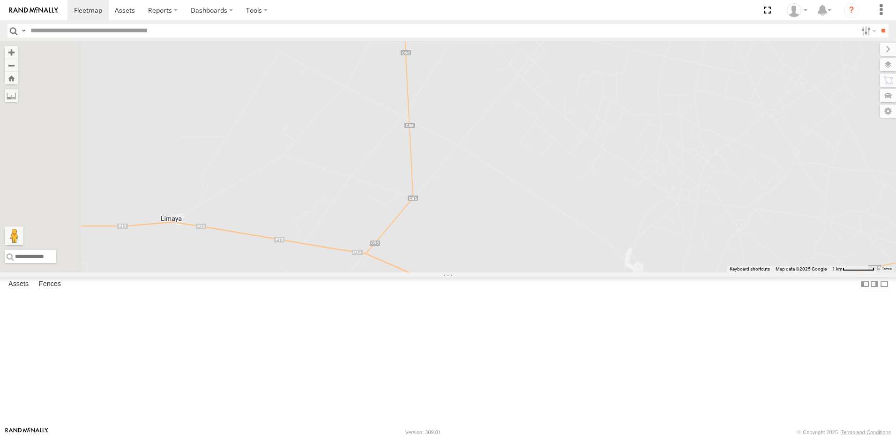
drag, startPoint x: 476, startPoint y: 259, endPoint x: 508, endPoint y: 291, distance: 45.7
click at [508, 272] on div at bounding box center [448, 156] width 896 height 231
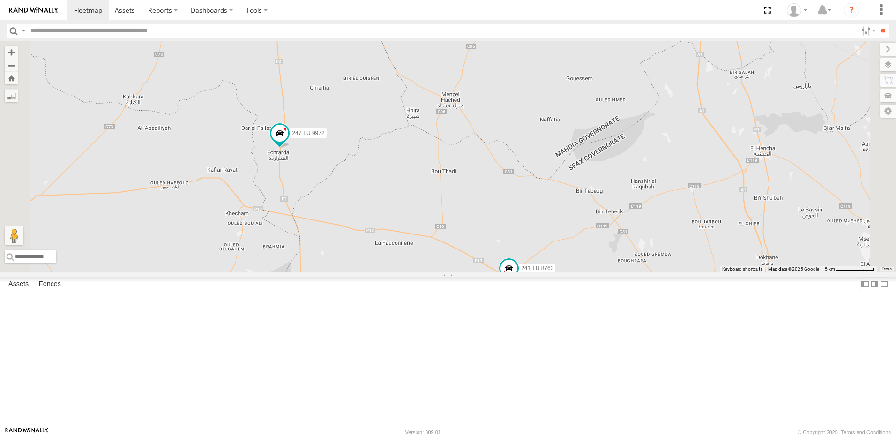
click at [451, 272] on div "241 TU 8763 245 TU 9064 247 TU 9972 245 TU 9059" at bounding box center [448, 156] width 896 height 231
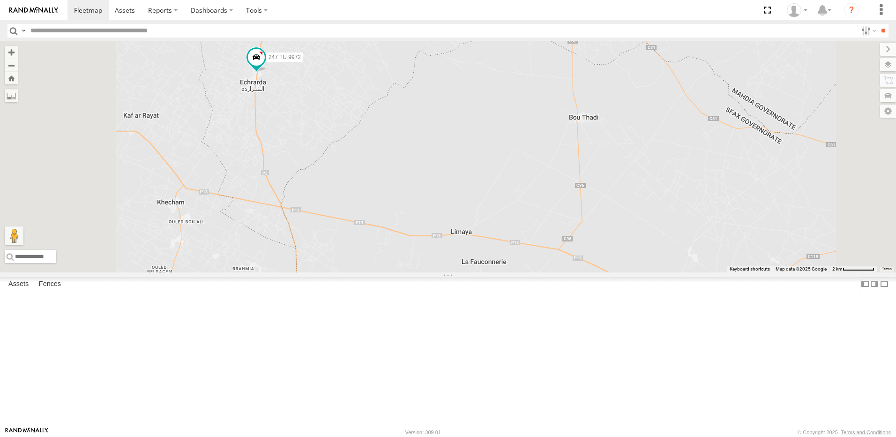
drag, startPoint x: 470, startPoint y: 286, endPoint x: 397, endPoint y: 250, distance: 81.5
click at [397, 251] on div "241 TU 8763 245 TU 9064 247 TU 9972 245 TU 9059" at bounding box center [448, 156] width 896 height 231
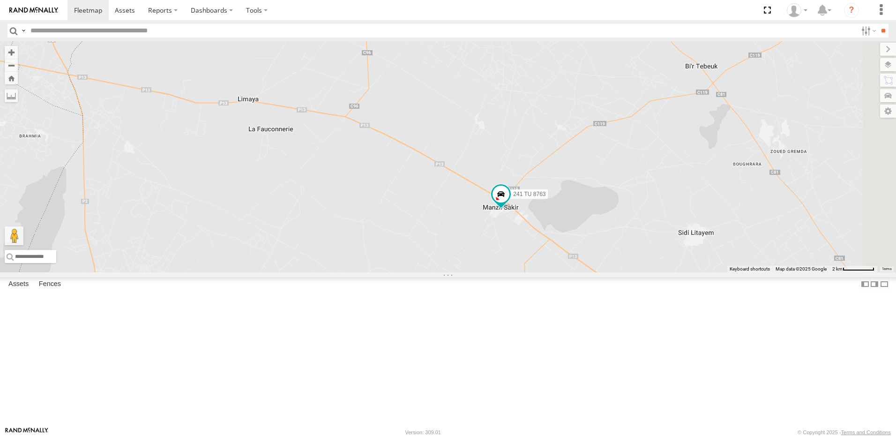
drag, startPoint x: 499, startPoint y: 259, endPoint x: 472, endPoint y: 241, distance: 33.1
click at [476, 244] on div "241 TU 8763 245 TU 9064 247 TU 9972 245 TU 9059" at bounding box center [448, 156] width 896 height 231
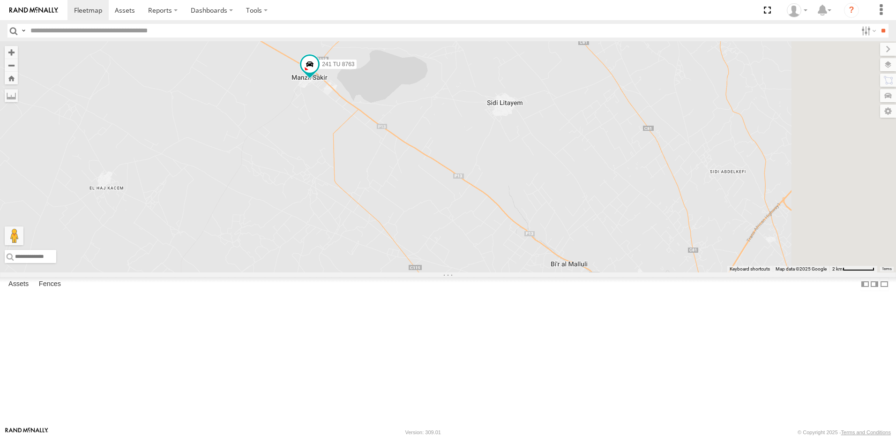
drag, startPoint x: 520, startPoint y: 199, endPoint x: 439, endPoint y: 167, distance: 87.1
click at [439, 166] on div "241 TU 8763 245 TU 9064 247 TU 9972 245 TU 9059" at bounding box center [448, 156] width 896 height 231
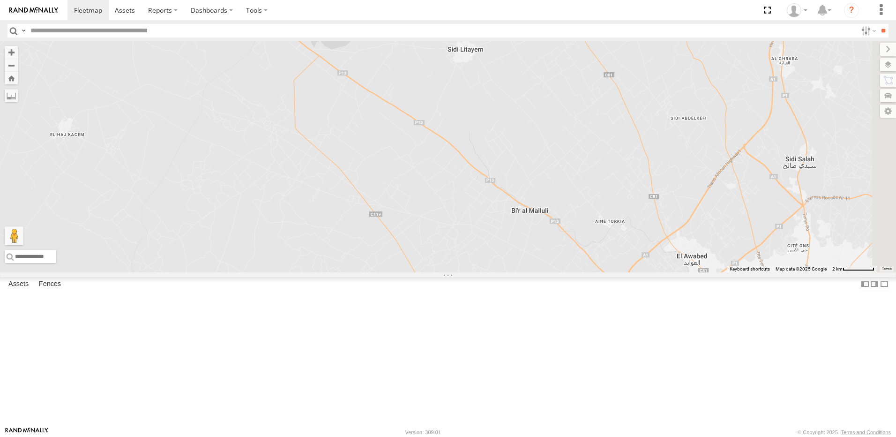
drag, startPoint x: 542, startPoint y: 238, endPoint x: 503, endPoint y: 202, distance: 52.4
click at [507, 204] on div "241 TU 8763 245 TU 9064 247 TU 9972 245 TU 9059" at bounding box center [448, 156] width 896 height 231
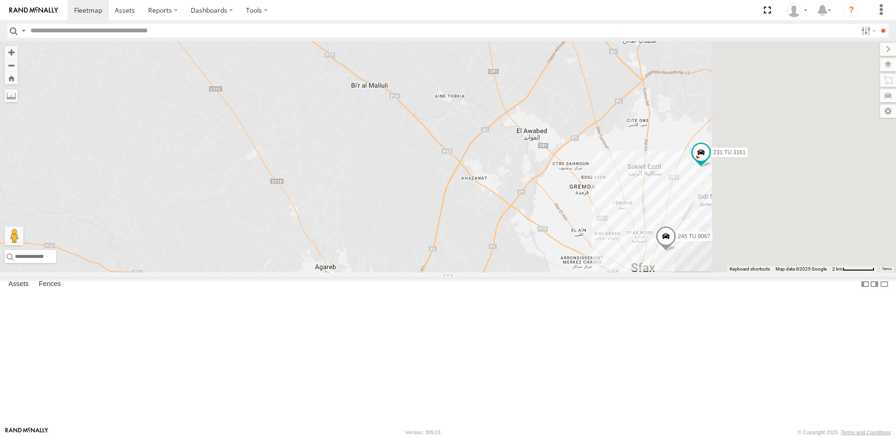
drag, startPoint x: 494, startPoint y: 170, endPoint x: 492, endPoint y: 164, distance: 6.1
click at [492, 164] on div "241 TU 8763 245 TU 9064 247 TU 9972 245 TU 9059 231 TU 3161 245 TU 9067" at bounding box center [448, 156] width 896 height 231
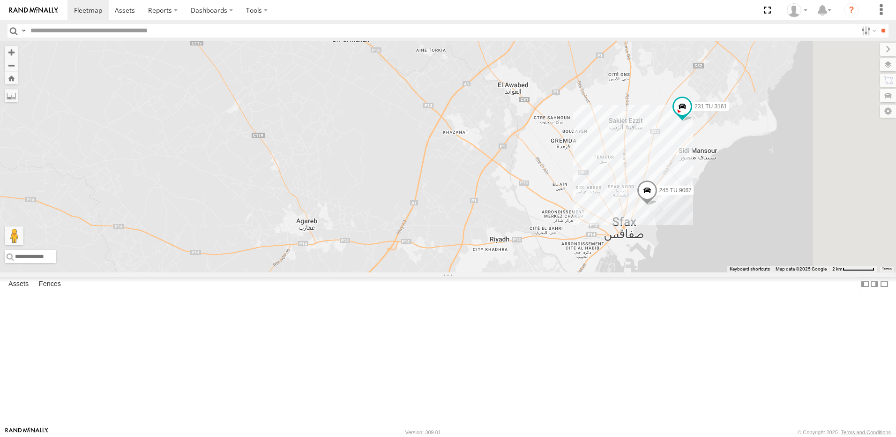
drag, startPoint x: 531, startPoint y: 235, endPoint x: 511, endPoint y: 189, distance: 50.3
click at [511, 189] on div "241 TU 8763 245 TU 9064 247 TU 9972 245 TU 9059 231 TU 3161 245 TU 9067" at bounding box center [448, 156] width 896 height 231
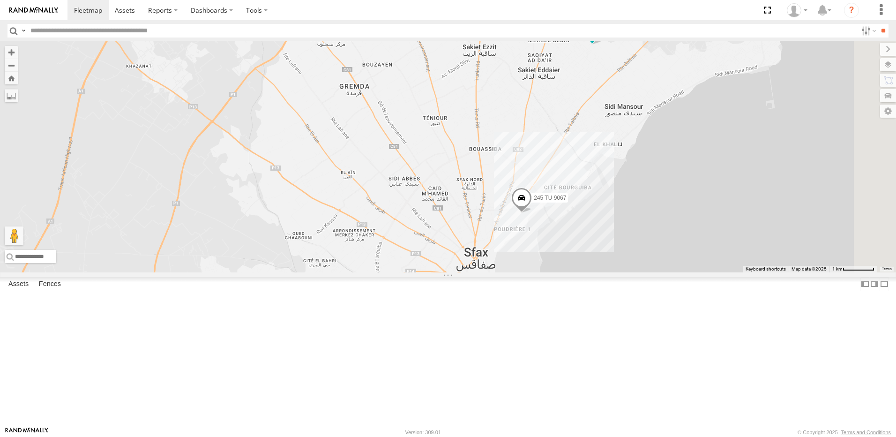
click at [532, 212] on span at bounding box center [521, 199] width 21 height 25
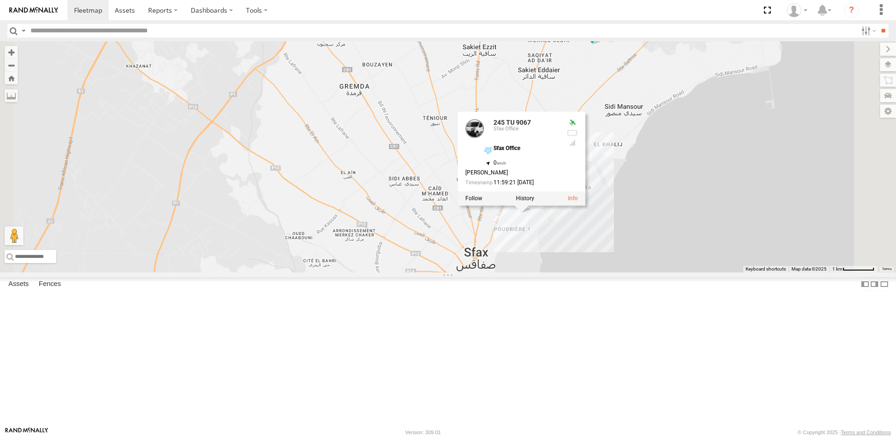
click at [525, 201] on div "241 TU 8763 245 TU 9064 247 TU 9972 245 TU 9059 231 TU 3161 245 TU 9067 247 TU …" at bounding box center [448, 156] width 896 height 231
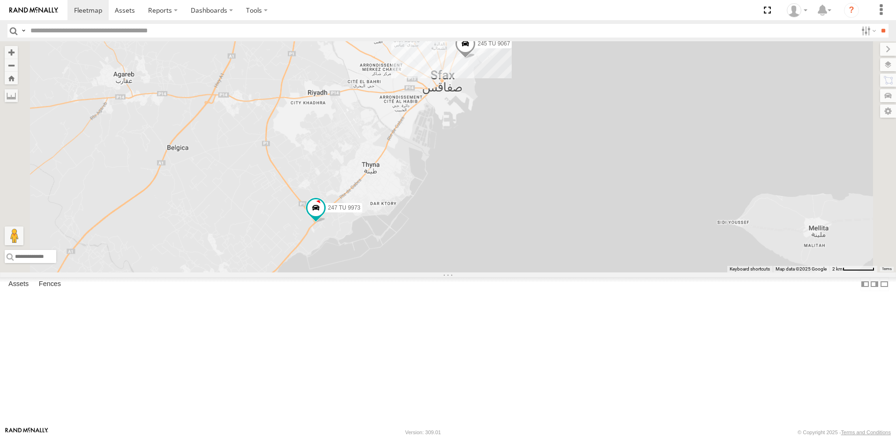
drag, startPoint x: 539, startPoint y: 248, endPoint x: 537, endPoint y: 131, distance: 116.7
click at [537, 131] on div "241 TU 8763 245 TU 9064 247 TU 9972 245 TU 9059 231 TU 3161 245 TU 9067 247 TU …" at bounding box center [448, 156] width 896 height 231
click at [324, 213] on span at bounding box center [315, 204] width 17 height 17
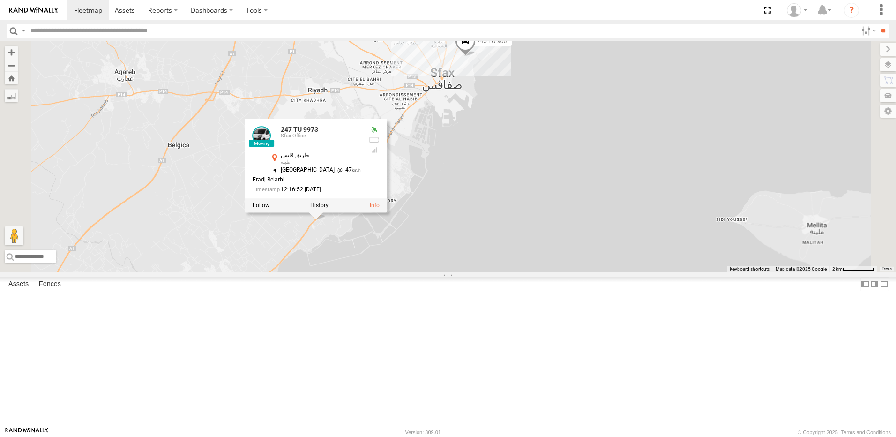
click at [335, 254] on div "241 TU 8763 245 TU 9064 247 TU 9972 245 TU 9059 231 TU 3161 245 TU 9067 247 TU …" at bounding box center [448, 156] width 896 height 231
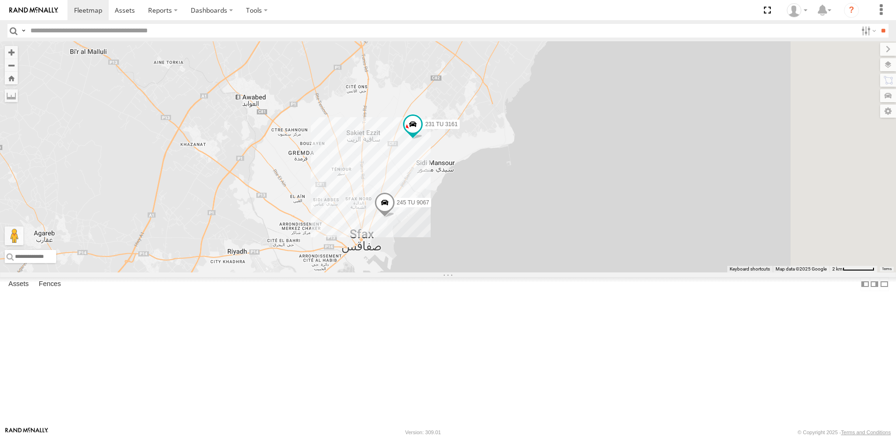
drag, startPoint x: 543, startPoint y: 227, endPoint x: 504, endPoint y: 285, distance: 69.9
click at [395, 217] on span at bounding box center [384, 204] width 21 height 25
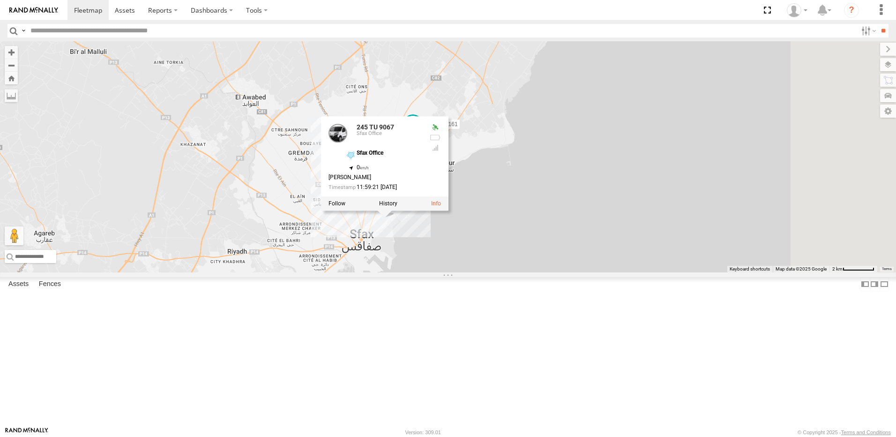
drag, startPoint x: 508, startPoint y: 171, endPoint x: 515, endPoint y: 183, distance: 13.8
click at [508, 171] on div "241 TU 8763 245 TU 9064 247 TU 9972 245 TU 9059 231 TU 3161 245 TU 9067 247 TU …" at bounding box center [448, 156] width 896 height 231
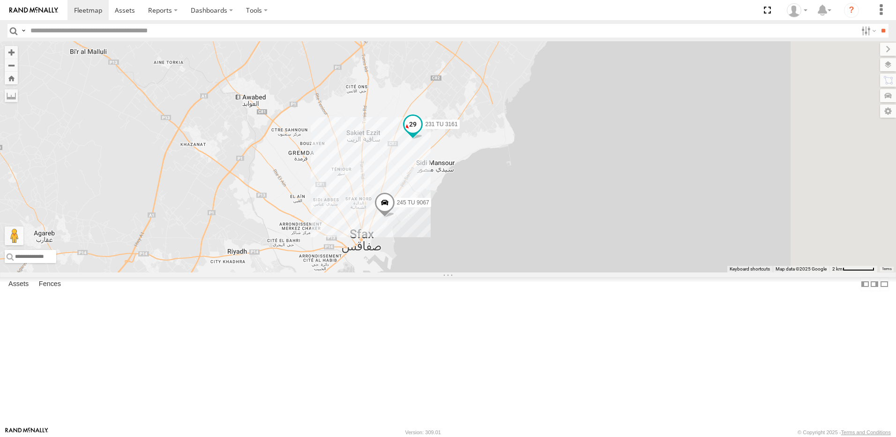
click at [421, 133] on span at bounding box center [412, 124] width 17 height 17
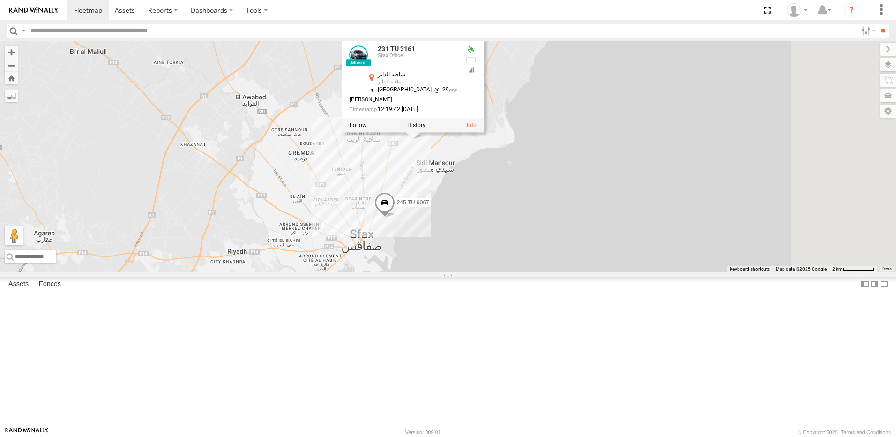
click at [441, 178] on div "241 TU 8763 245 TU 9064 247 TU 9972 245 TU 9059 231 TU 3161 245 TU 9067 247 TU …" at bounding box center [448, 156] width 896 height 231
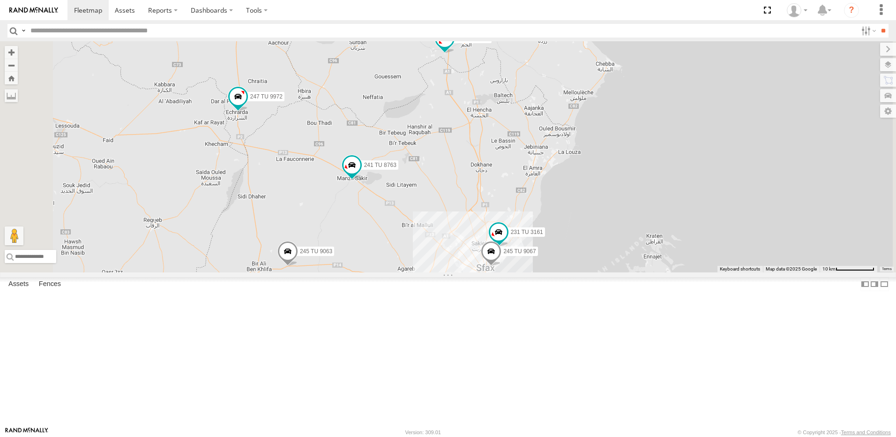
drag, startPoint x: 461, startPoint y: 231, endPoint x: 497, endPoint y: 256, distance: 43.7
click at [497, 268] on div "241 TU 8763 245 TU 9064 247 TU 9972 245 TU 9059 231 TU 3161 245 TU 9067 245 TU …" at bounding box center [448, 156] width 896 height 231
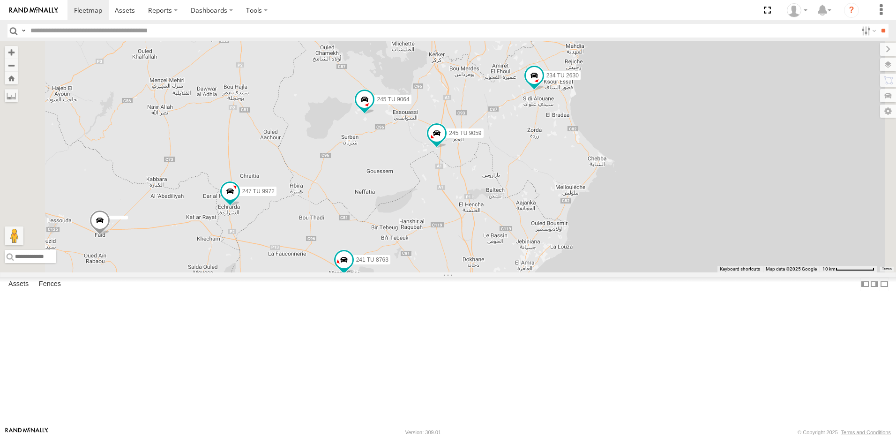
drag, startPoint x: 515, startPoint y: 141, endPoint x: 508, endPoint y: 257, distance: 116.8
click at [508, 257] on div "241 TU 8763 245 TU 9064 247 TU 9972 245 TU 9059 231 TU 3161 245 TU 9067 245 TU …" at bounding box center [448, 156] width 896 height 231
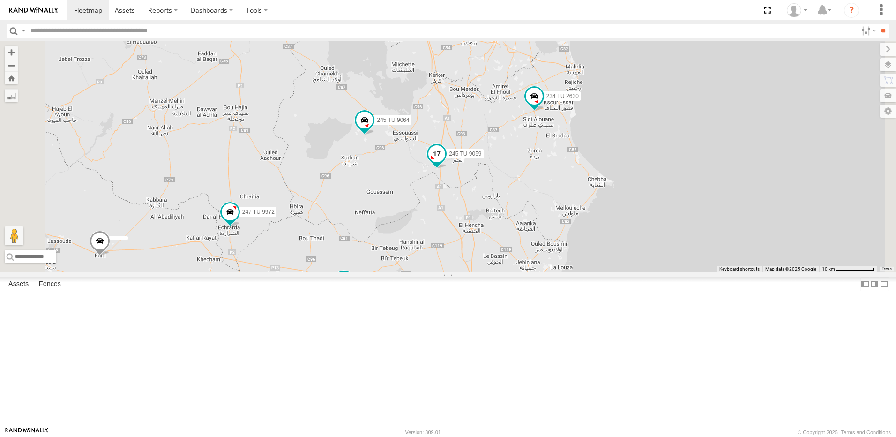
click at [445, 162] on span at bounding box center [436, 153] width 17 height 17
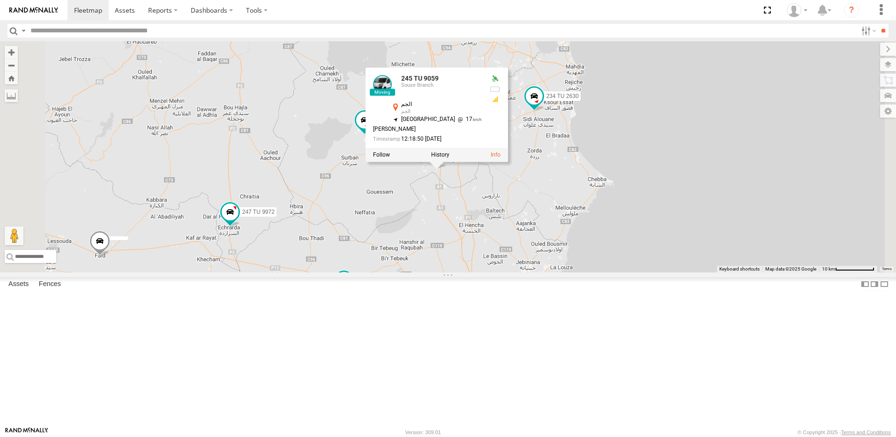
click at [539, 272] on div "241 TU 8763 245 TU 9064 247 TU 9972 245 TU 9059 231 TU 3161 245 TU 9067 245 TU …" at bounding box center [448, 156] width 896 height 231
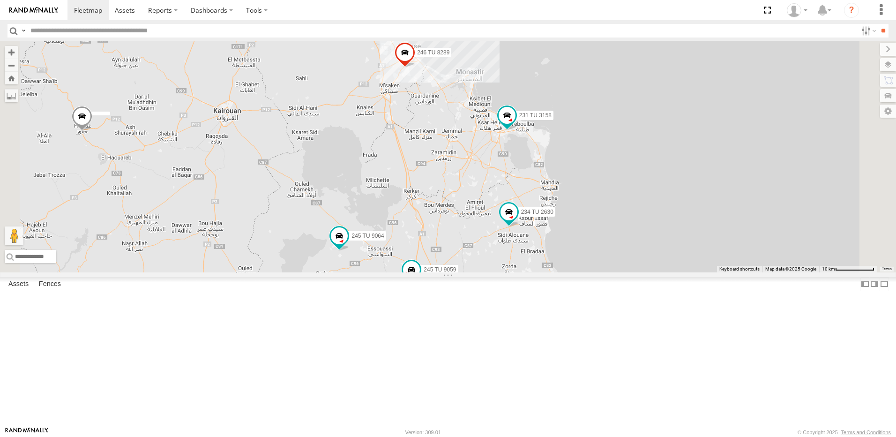
drag, startPoint x: 594, startPoint y: 228, endPoint x: 570, endPoint y: 339, distance: 113.2
click at [569, 272] on div "241 TU 8763 245 TU 9064 247 TU 9972 245 TU 9059 231 TU 3161 245 TU 9067 245 TU …" at bounding box center [448, 156] width 896 height 231
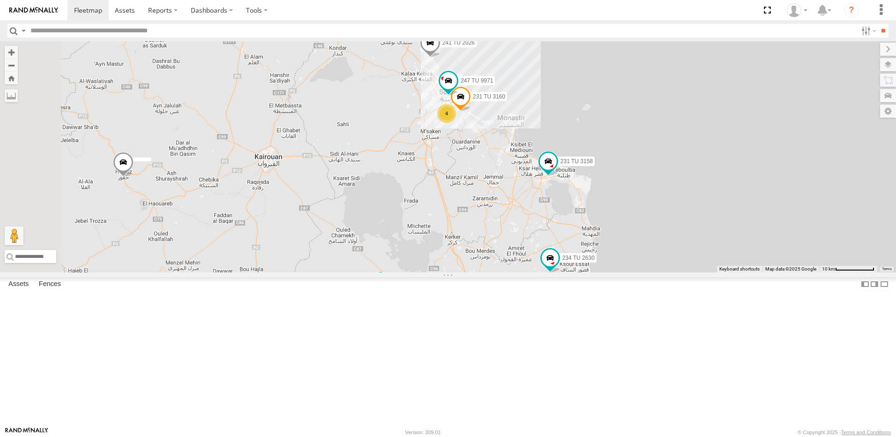
drag, startPoint x: 562, startPoint y: 292, endPoint x: 574, endPoint y: 335, distance: 44.8
click at [574, 272] on div "241 TU 8763 245 TU 9064 247 TU 9972 245 TU 9059 231 TU 3161 245 TU 9067 245 TU …" at bounding box center [448, 156] width 896 height 231
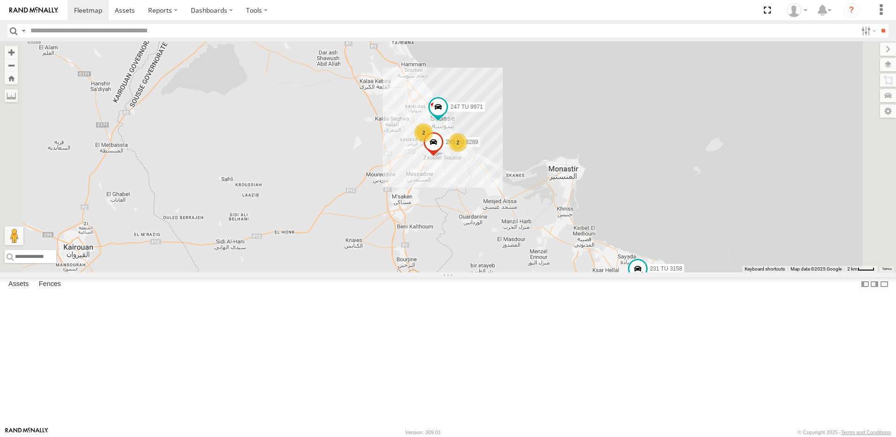
click at [433, 142] on div "2" at bounding box center [423, 132] width 19 height 19
click at [467, 152] on div "2" at bounding box center [457, 142] width 19 height 19
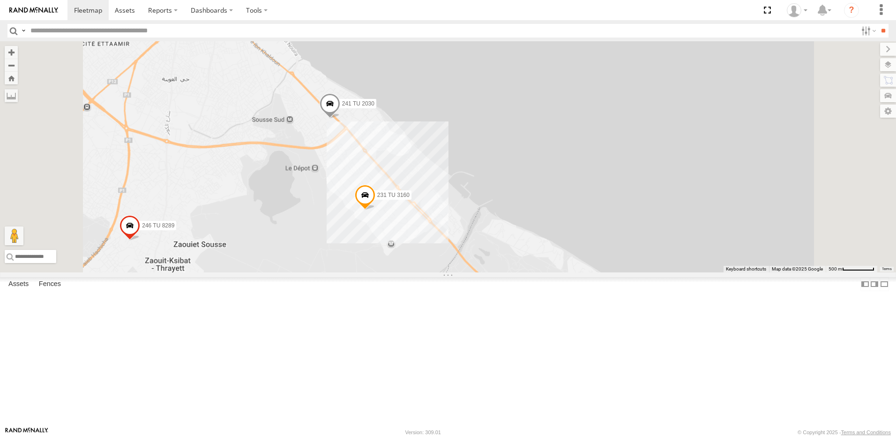
drag, startPoint x: 337, startPoint y: 248, endPoint x: 424, endPoint y: 265, distance: 88.7
click at [424, 265] on div "241 TU 8763 245 TU 9064 247 TU 9972 245 TU 9059 231 TU 3161 245 TU 9067 245 TU …" at bounding box center [448, 156] width 896 height 231
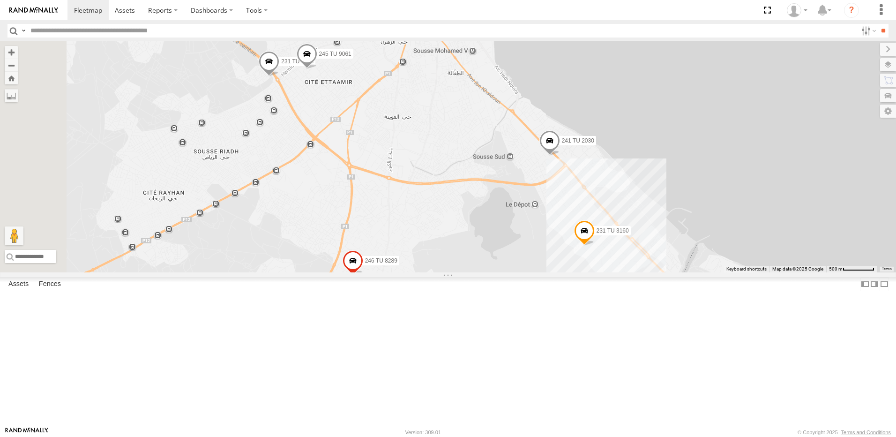
drag, startPoint x: 399, startPoint y: 245, endPoint x: 407, endPoint y: 267, distance: 23.6
click at [407, 267] on div "241 TU 8763 245 TU 9064 247 TU 9972 245 TU 9059 231 TU 3161 245 TU 9067 245 TU …" at bounding box center [448, 156] width 896 height 231
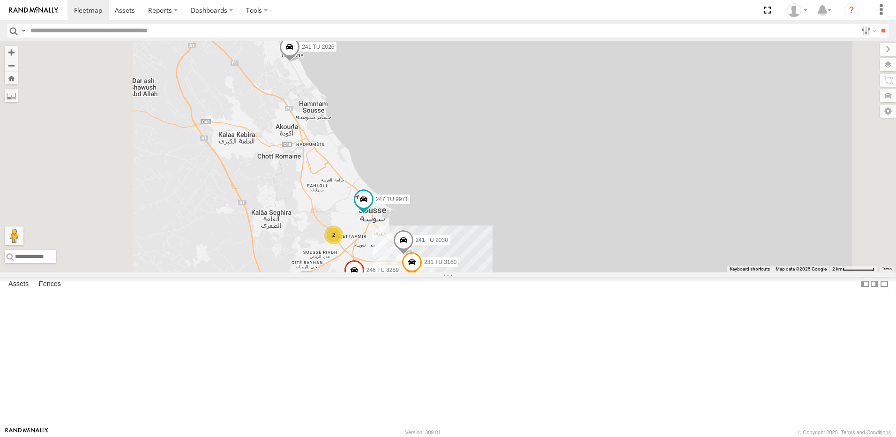
drag, startPoint x: 332, startPoint y: 131, endPoint x: 449, endPoint y: 240, distance: 159.8
click at [450, 241] on div "241 TU 8763 245 TU 9064 247 TU 9972 245 TU 9059 231 TU 3161 245 TU 9067 245 TU …" at bounding box center [448, 156] width 896 height 231
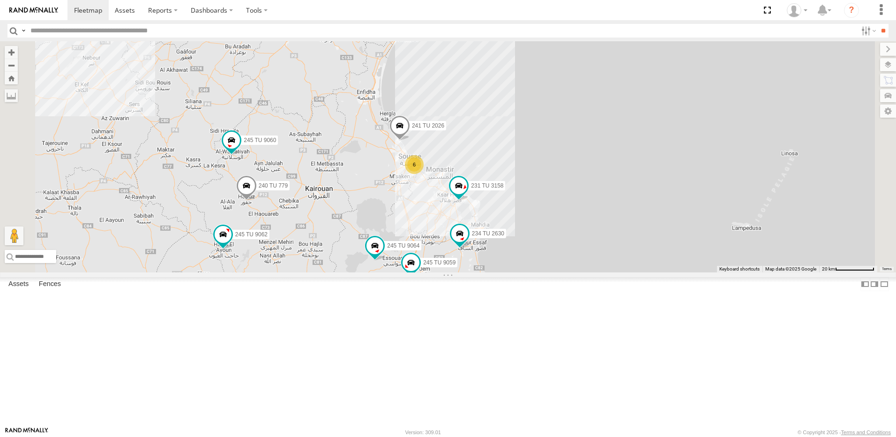
drag, startPoint x: 324, startPoint y: 313, endPoint x: 408, endPoint y: 262, distance: 97.8
click at [408, 262] on div "241 TU 8763 245 TU 9064 247 TU 9972 245 TU 9059 231 TU 3161 245 TU 9067 245 TU …" at bounding box center [448, 156] width 896 height 231
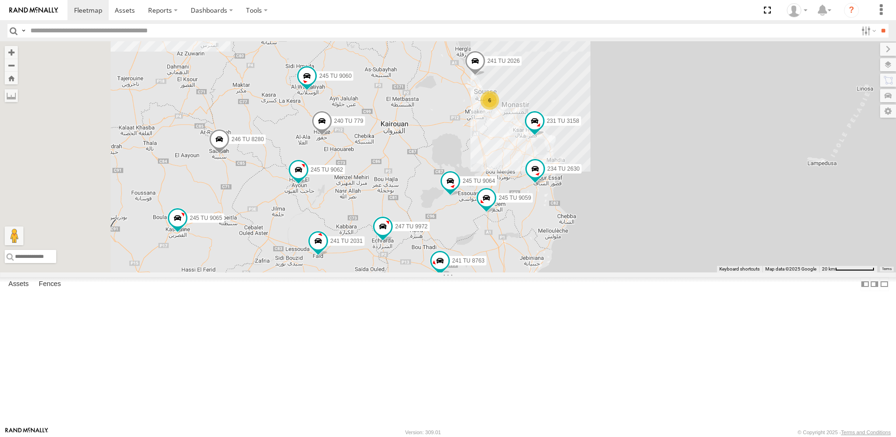
drag, startPoint x: 350, startPoint y: 250, endPoint x: 391, endPoint y: 208, distance: 58.6
click at [391, 208] on div "241 TU 8763 245 TU 9064 247 TU 9972 245 TU 9059 245 TU 9063 247 TU 9973 246 TU …" at bounding box center [448, 156] width 896 height 231
click at [187, 224] on span at bounding box center [179, 216] width 17 height 17
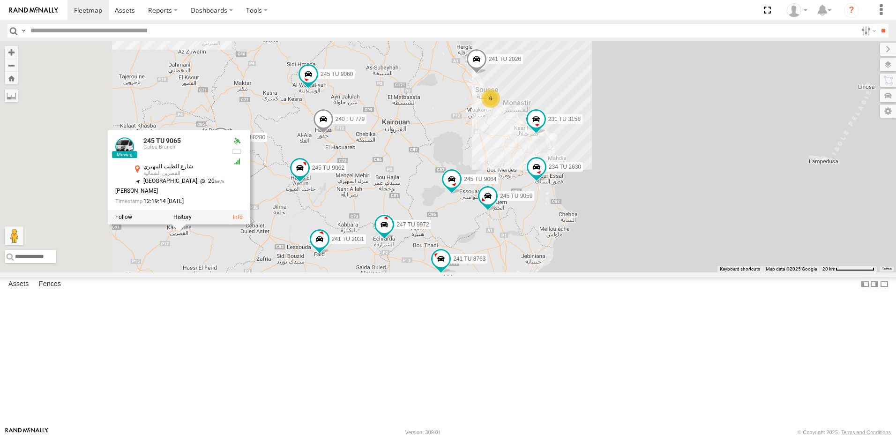
drag, startPoint x: 311, startPoint y: 319, endPoint x: 351, endPoint y: 319, distance: 40.3
click at [351, 272] on div "241 TU 8763 245 TU 9064 247 TU 9972 245 TU 9059 245 TU 9063 247 TU 9973 246 TU …" at bounding box center [448, 156] width 896 height 231
drag, startPoint x: 339, startPoint y: 321, endPoint x: 383, endPoint y: 312, distance: 44.6
click at [383, 272] on div "241 TU 8763 245 TU 9064 247 TU 9972 245 TU 9059 245 TU 9063 247 TU 9973 246 TU …" at bounding box center [448, 156] width 896 height 231
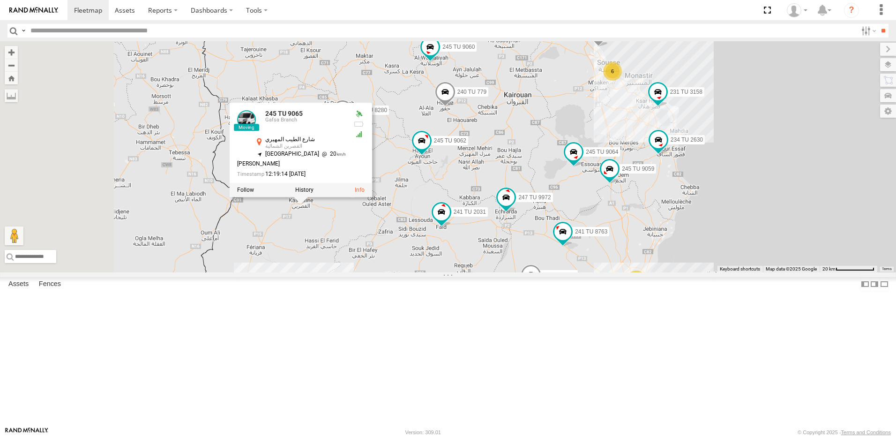
drag, startPoint x: 431, startPoint y: 316, endPoint x: 436, endPoint y: 317, distance: 4.9
click at [432, 272] on div "241 TU 8763 245 TU 9064 247 TU 9972 245 TU 9059 245 TU 9063 247 TU 9973 246 TU …" at bounding box center [448, 156] width 896 height 231
click at [538, 272] on div "241 TU 8763 245 TU 9064 247 TU 9972 245 TU 9059 245 TU 9063 247 TU 9973 246 TU …" at bounding box center [448, 156] width 896 height 231
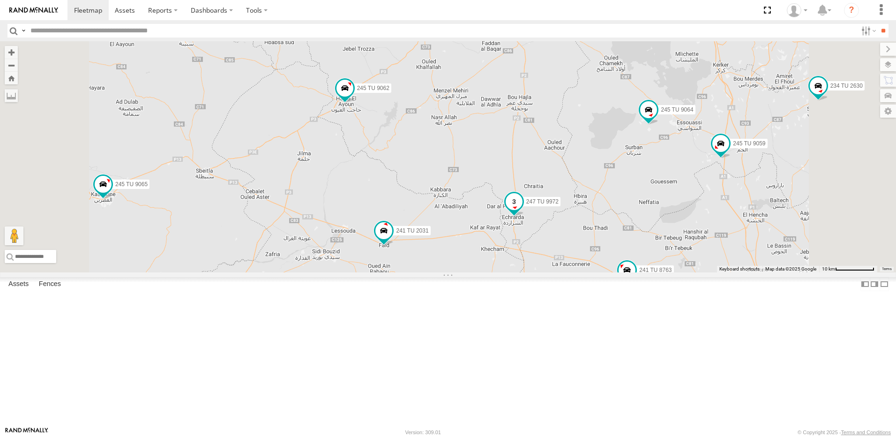
click at [524, 216] on span at bounding box center [514, 203] width 21 height 25
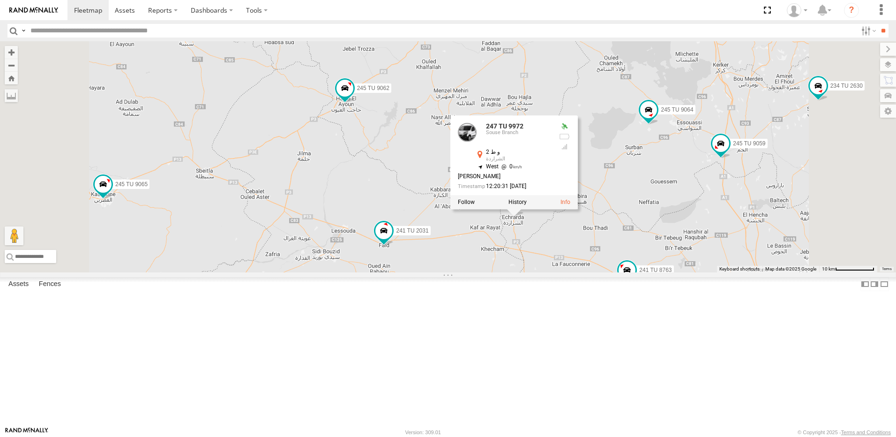
click at [640, 272] on div "241 TU 8763 245 TU 9064 247 TU 9972 245 TU 9059 245 TU 9063 247 TU 9973 246 TU …" at bounding box center [448, 156] width 896 height 231
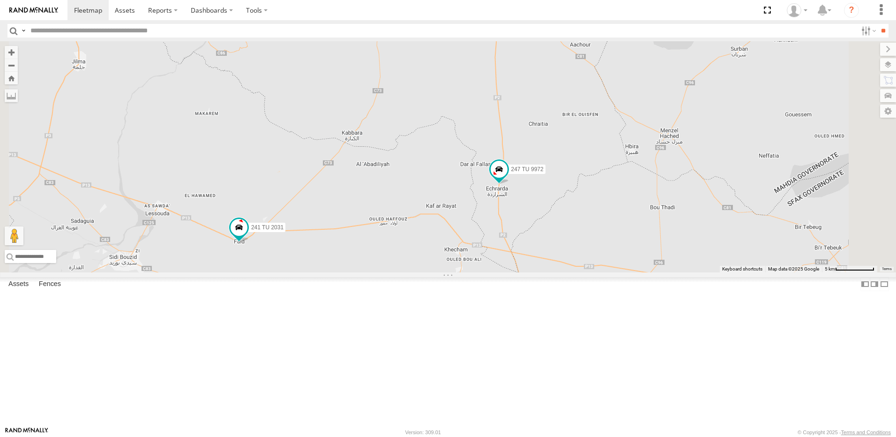
drag, startPoint x: 634, startPoint y: 332, endPoint x: 628, endPoint y: 329, distance: 6.7
click at [628, 272] on div "241 TU 8763 245 TU 9064 247 TU 9972 245 TU 9059 245 TU 9063 247 TU 9973 246 TU …" at bounding box center [448, 156] width 896 height 231
drag, startPoint x: 625, startPoint y: 336, endPoint x: 571, endPoint y: 279, distance: 78.2
click at [571, 272] on div "241 TU 8763 245 TU 9064 247 TU 9972 245 TU 9059 245 TU 9063 247 TU 9973 246 TU …" at bounding box center [448, 156] width 896 height 231
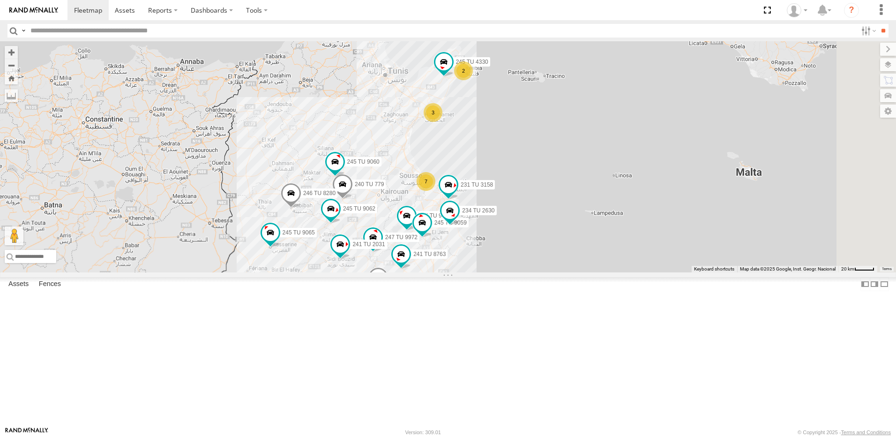
drag, startPoint x: 542, startPoint y: 236, endPoint x: 506, endPoint y: 327, distance: 97.6
click at [506, 272] on div "241 TU 8763 245 TU 9064 247 TU 9972 245 TU 9059 245 TU 9063 246 TU 8288 234 TU …" at bounding box center [448, 156] width 896 height 231
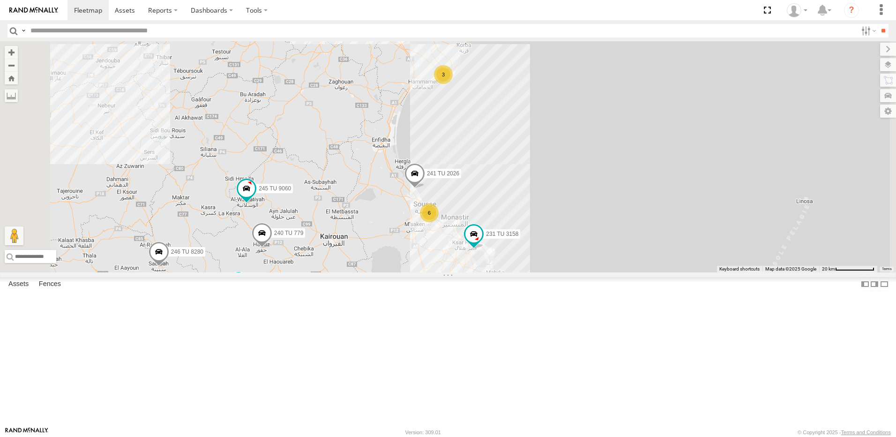
drag, startPoint x: 518, startPoint y: 431, endPoint x: 533, endPoint y: 364, distance: 68.7
click at [530, 272] on div "241 TU 8763 245 TU 9064 247 TU 9972 245 TU 9059 245 TU 9063 246 TU 8288 234 TU …" at bounding box center [448, 156] width 896 height 231
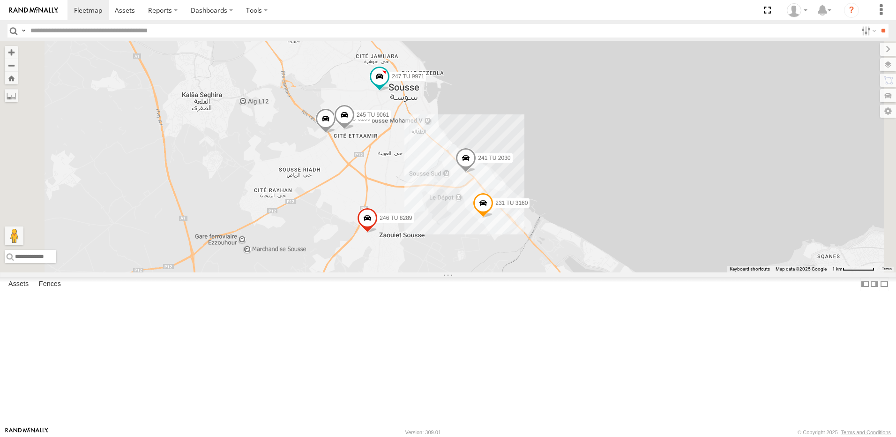
drag, startPoint x: 472, startPoint y: 202, endPoint x: 481, endPoint y: 224, distance: 24.4
click at [481, 224] on div "241 TU 8763 245 TU 9064 247 TU 9972 245 TU 9059 245 TU 9063 246 TU 8288 234 TU …" at bounding box center [448, 156] width 896 height 231
